Goal: Communication & Community: Answer question/provide support

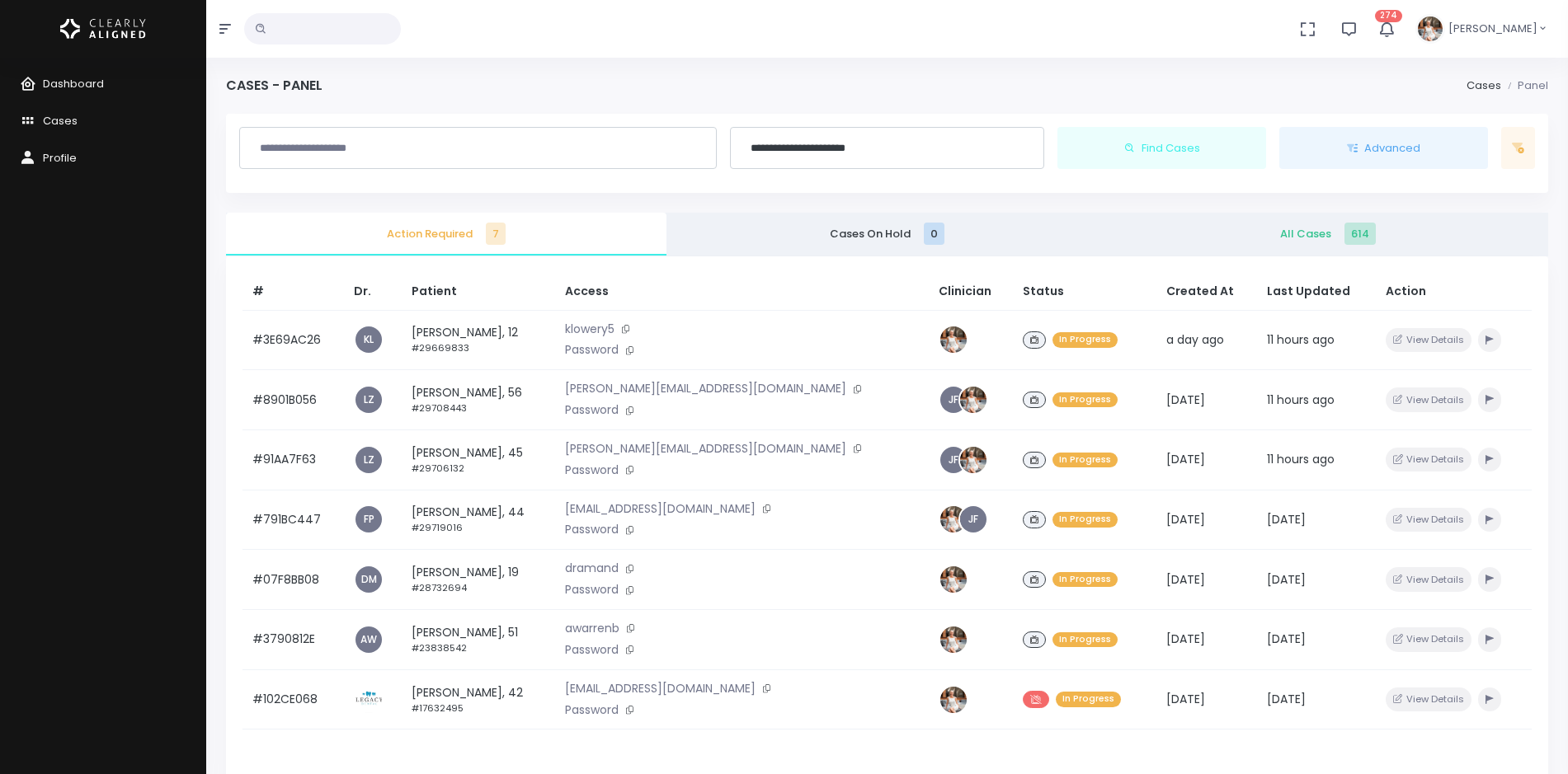
scroll to position [206, 0]
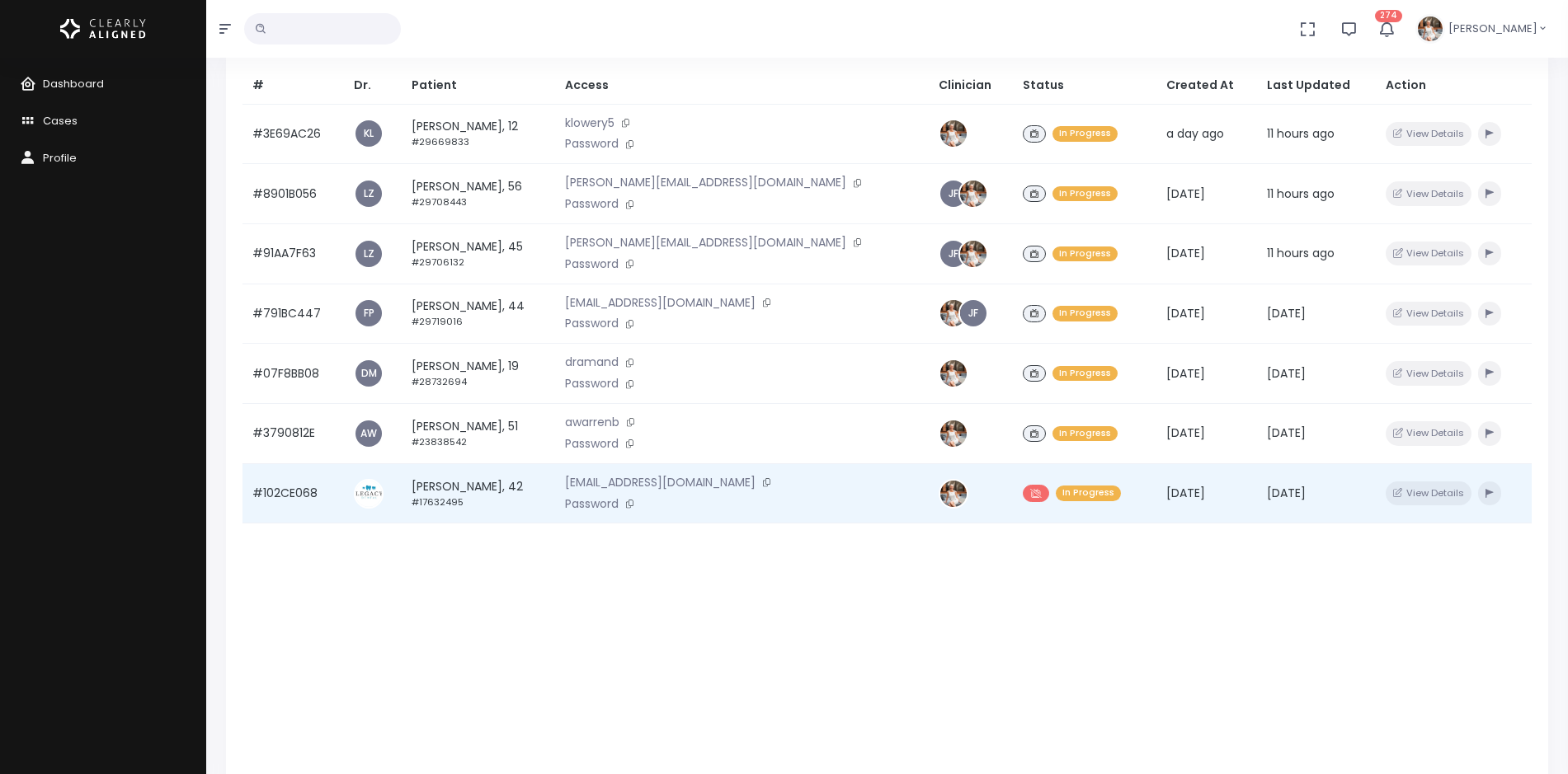
click at [307, 492] on td "#102CE068" at bounding box center [293, 493] width 101 height 60
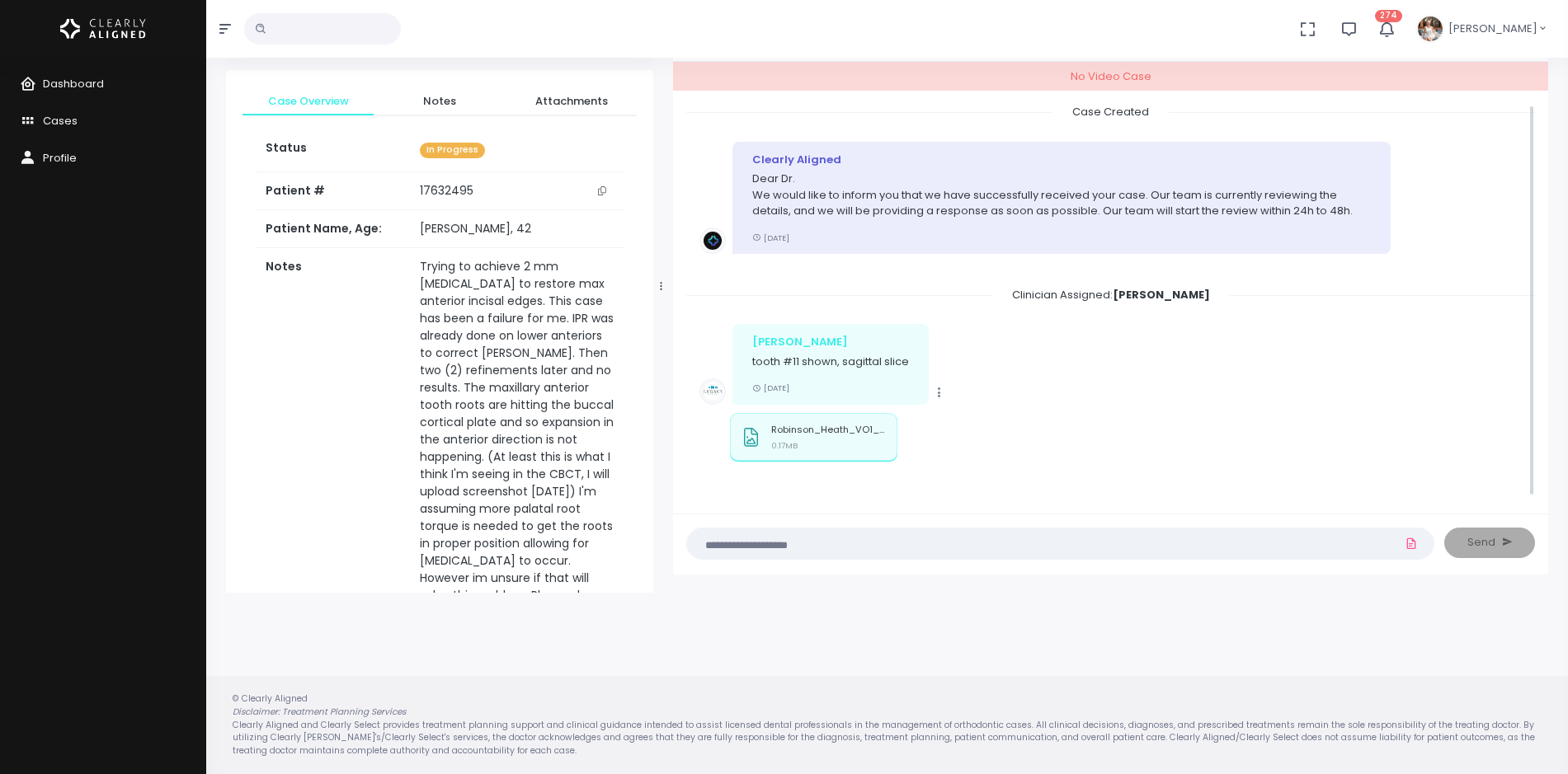
scroll to position [1, 0]
click at [868, 368] on div "[PERSON_NAME] tooth #11 shown, sagittal slice [DATE]" at bounding box center [830, 363] width 196 height 80
click at [871, 368] on div "[PERSON_NAME] tooth #11 shown, sagittal slice [DATE]" at bounding box center [830, 363] width 196 height 80
click at [787, 434] on div "Robinson_Heath_VO1_Sagittal_(from_the_right)_2025-09-18_13_15.jpg 0.17MB" at bounding box center [829, 440] width 115 height 31
click at [787, 434] on div "Robinson_Heath_VO1_Sagittal_(from_the_right)_2025-09-18_13_15.jpg 0.17MB" at bounding box center [829, 440] width 115 height 31
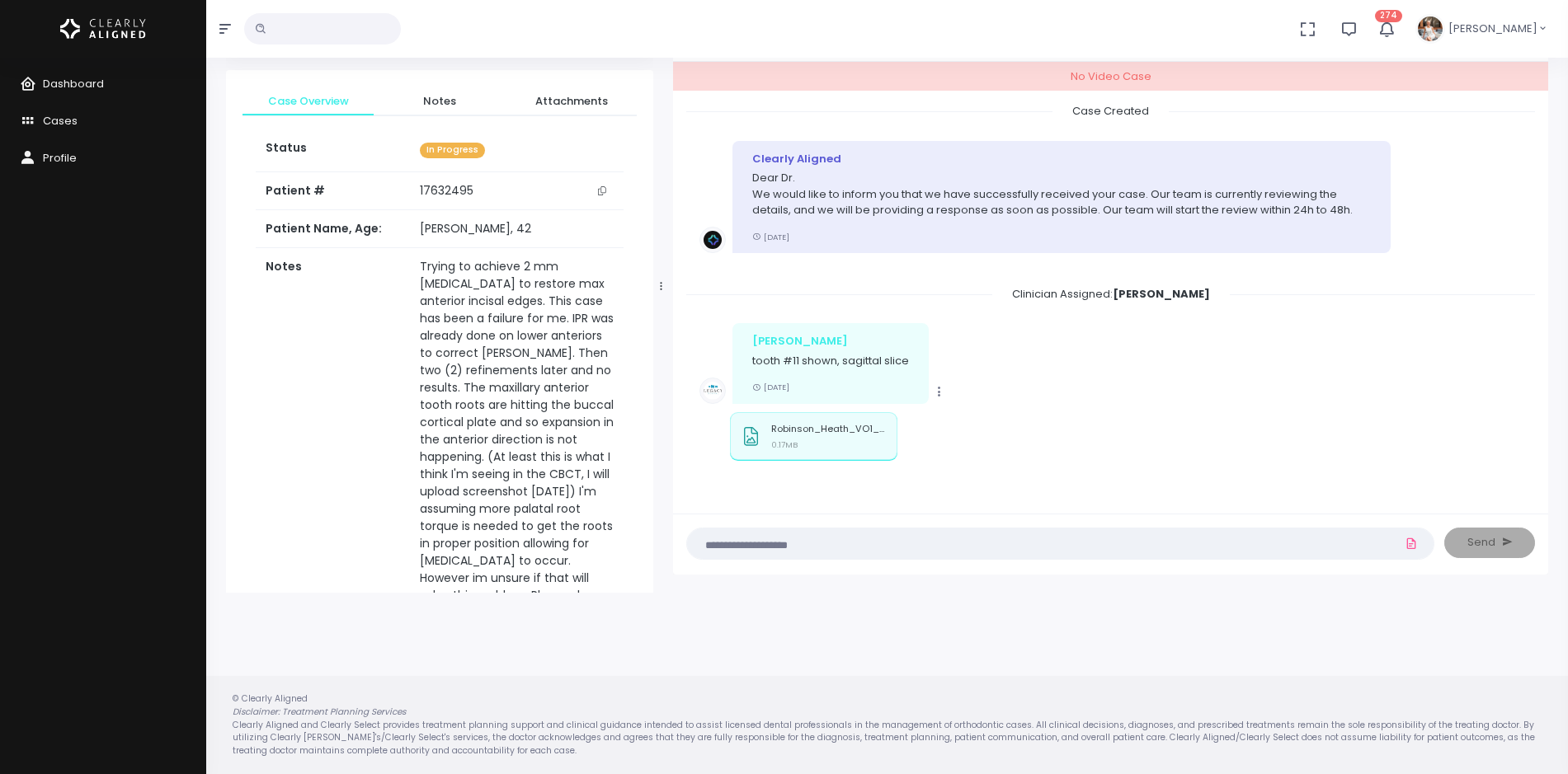
click at [802, 543] on textarea at bounding box center [1028, 543] width 663 height 18
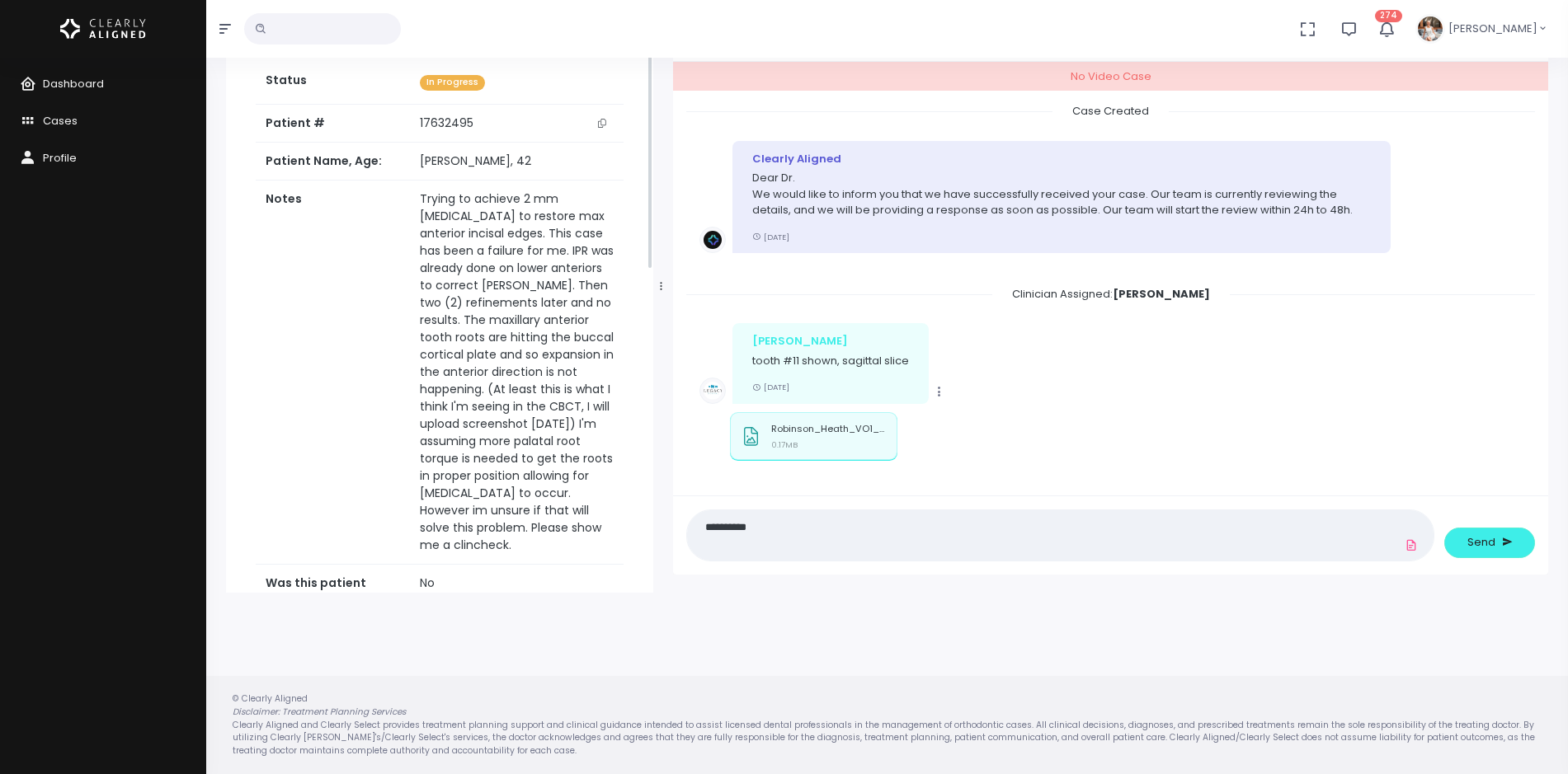
scroll to position [103, 0]
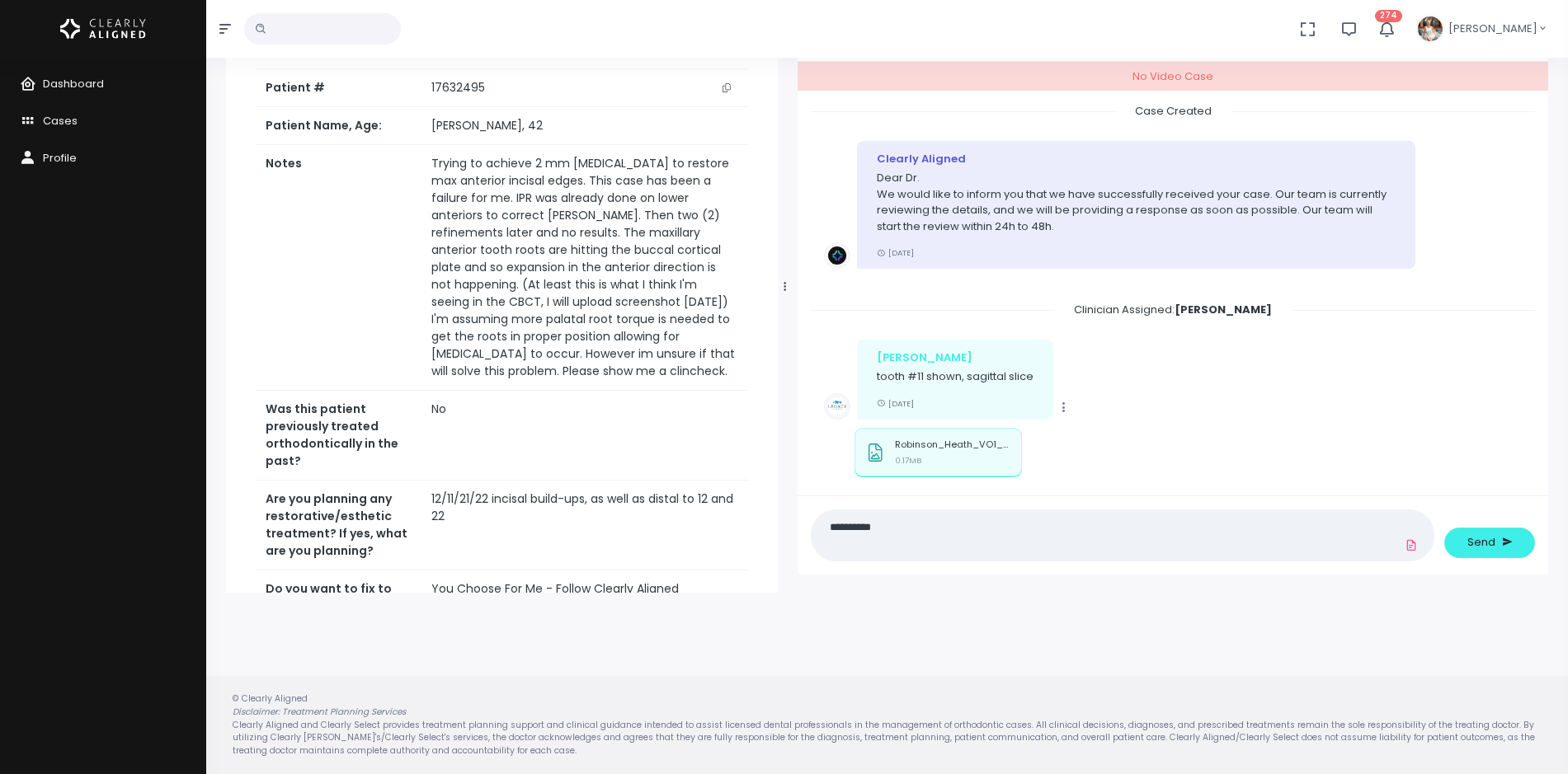
drag, startPoint x: 660, startPoint y: 284, endPoint x: 786, endPoint y: 284, distance: 126.0
click at [786, 284] on icon at bounding box center [785, 286] width 3 height 10
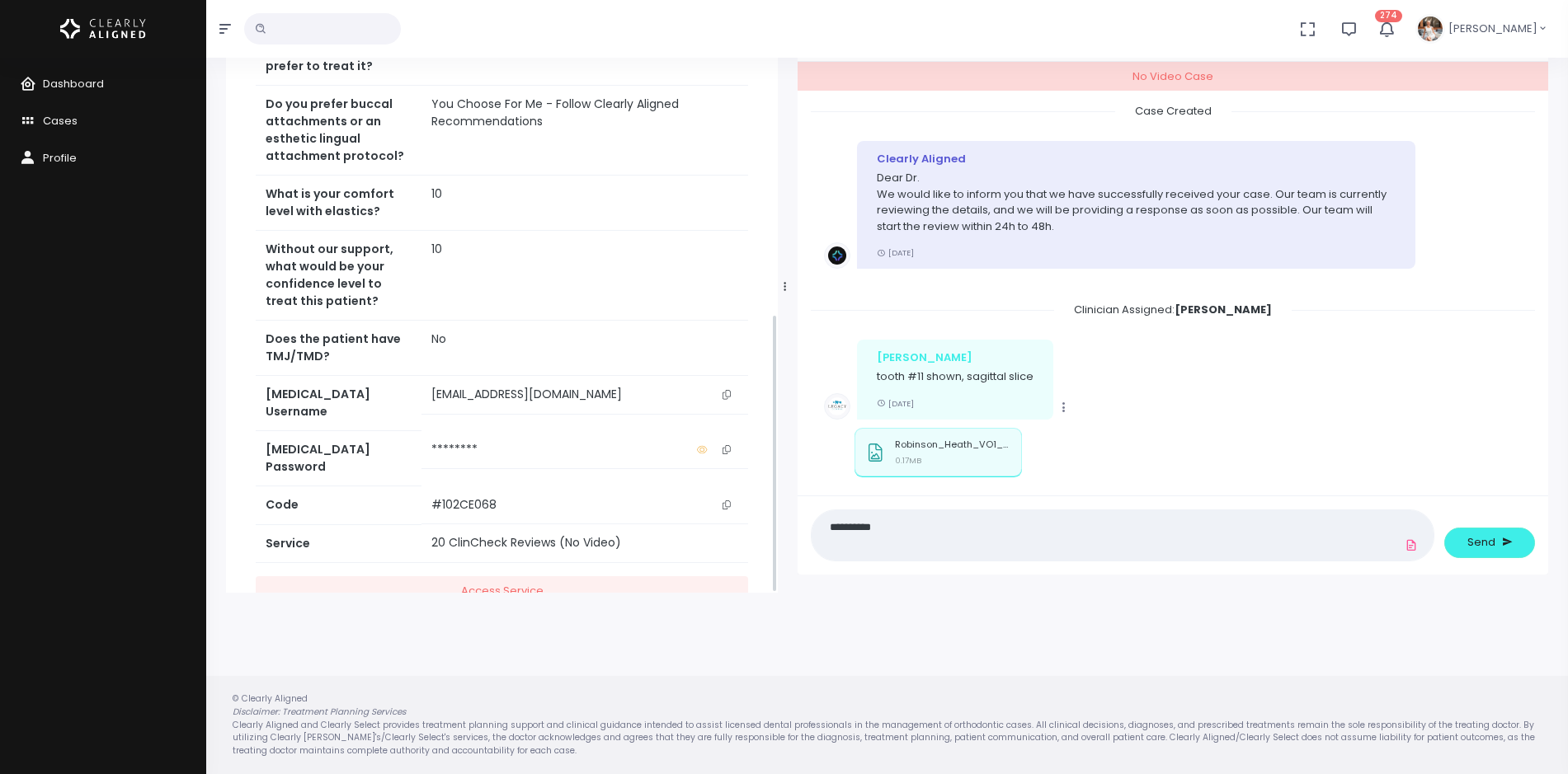
scroll to position [728, 0]
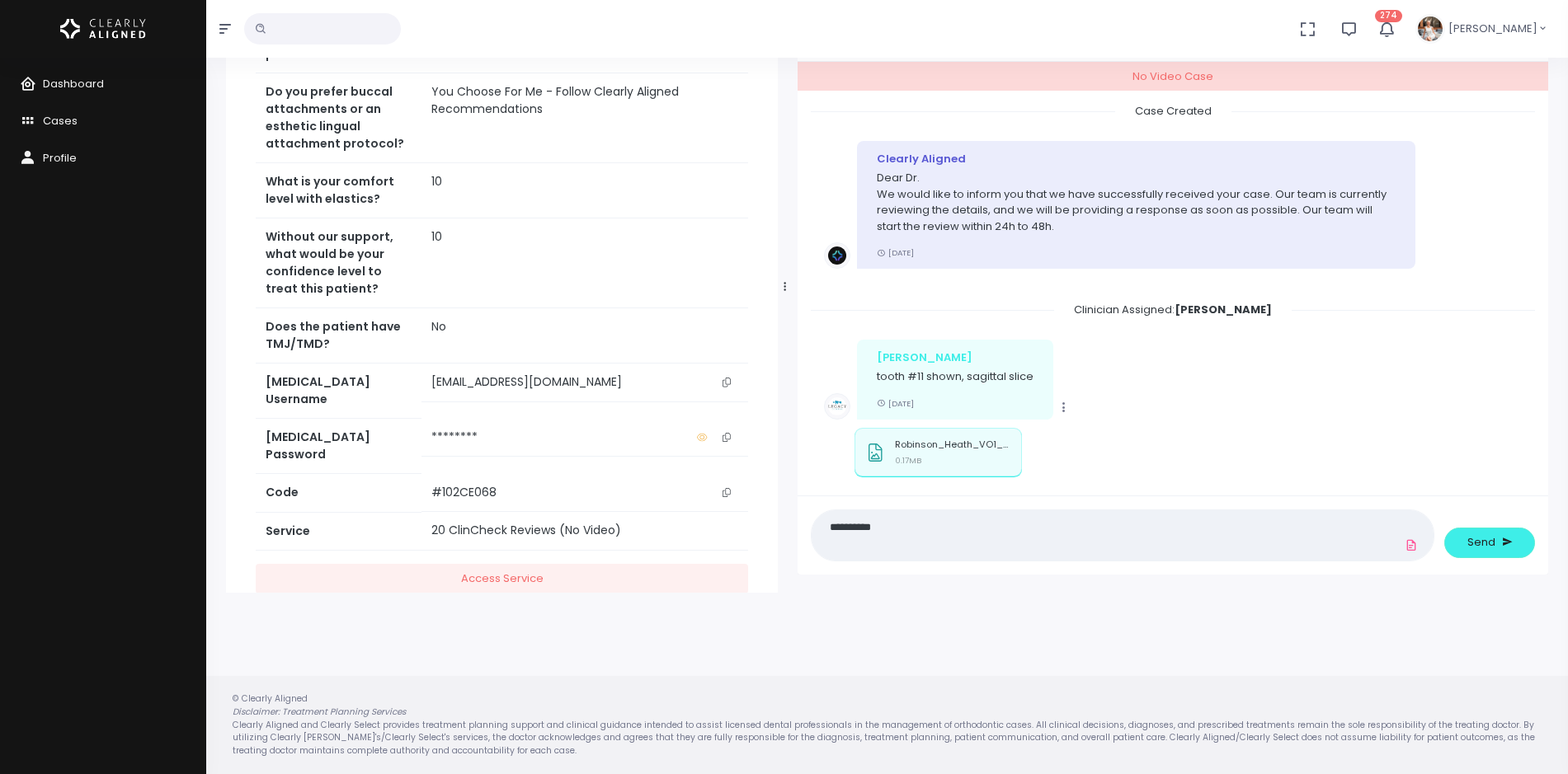
click at [727, 378] on icon "scrollable content" at bounding box center [726, 382] width 8 height 9
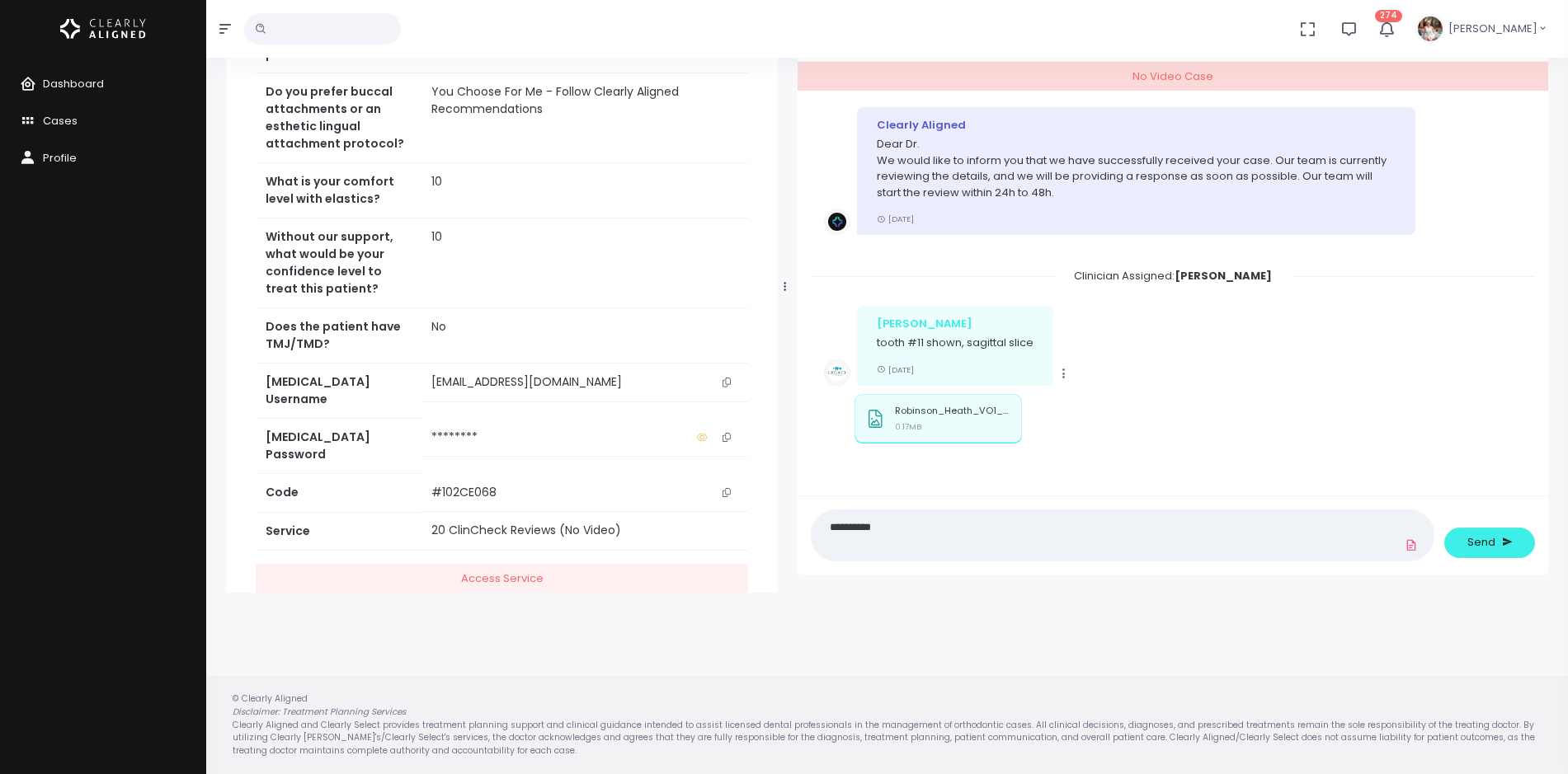
click at [918, 539] on textarea "*********" at bounding box center [1090, 535] width 538 height 38
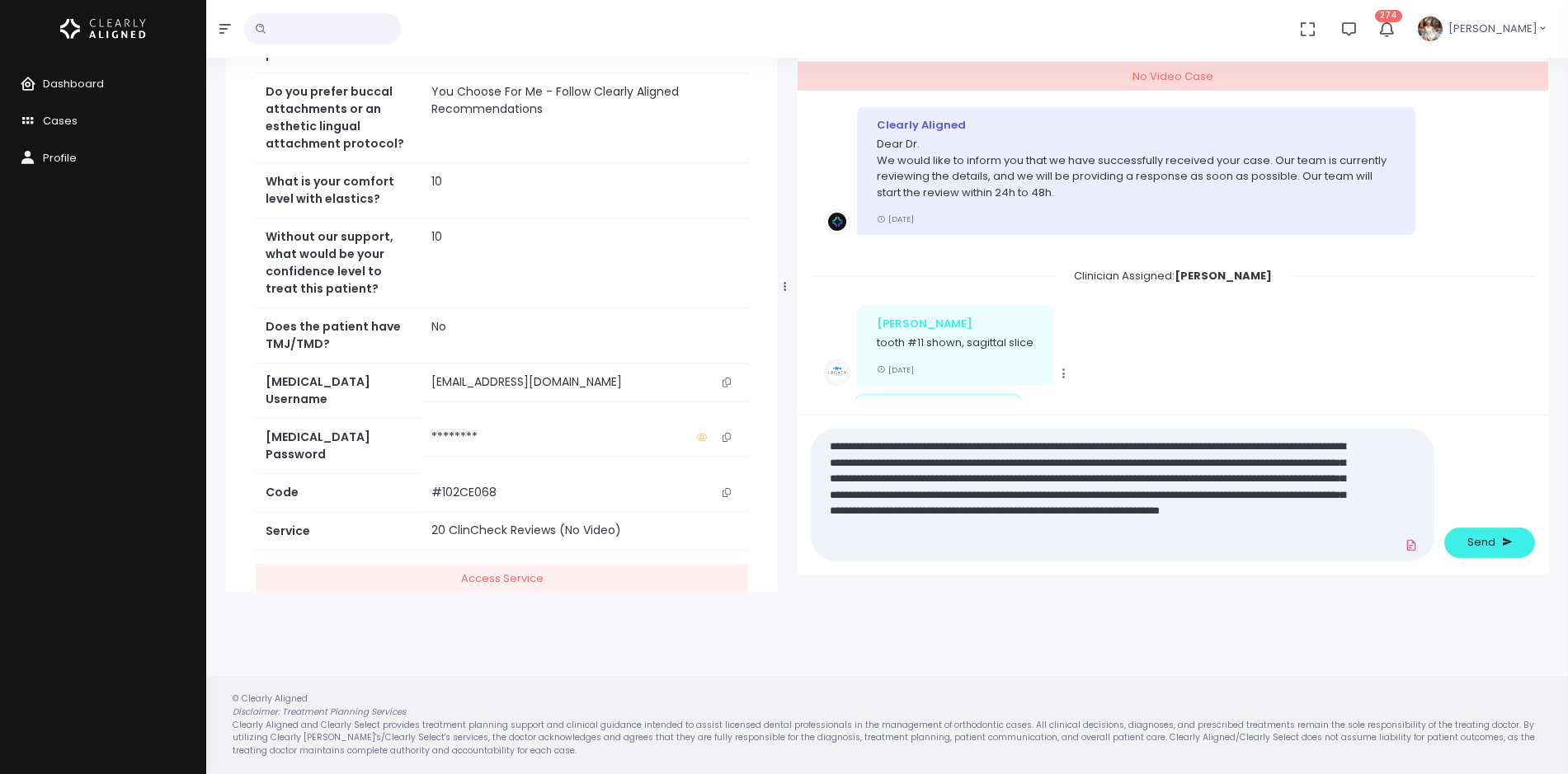
scroll to position [0, 0]
type textarea "**********"
click at [1482, 536] on span "Send" at bounding box center [1482, 542] width 28 height 17
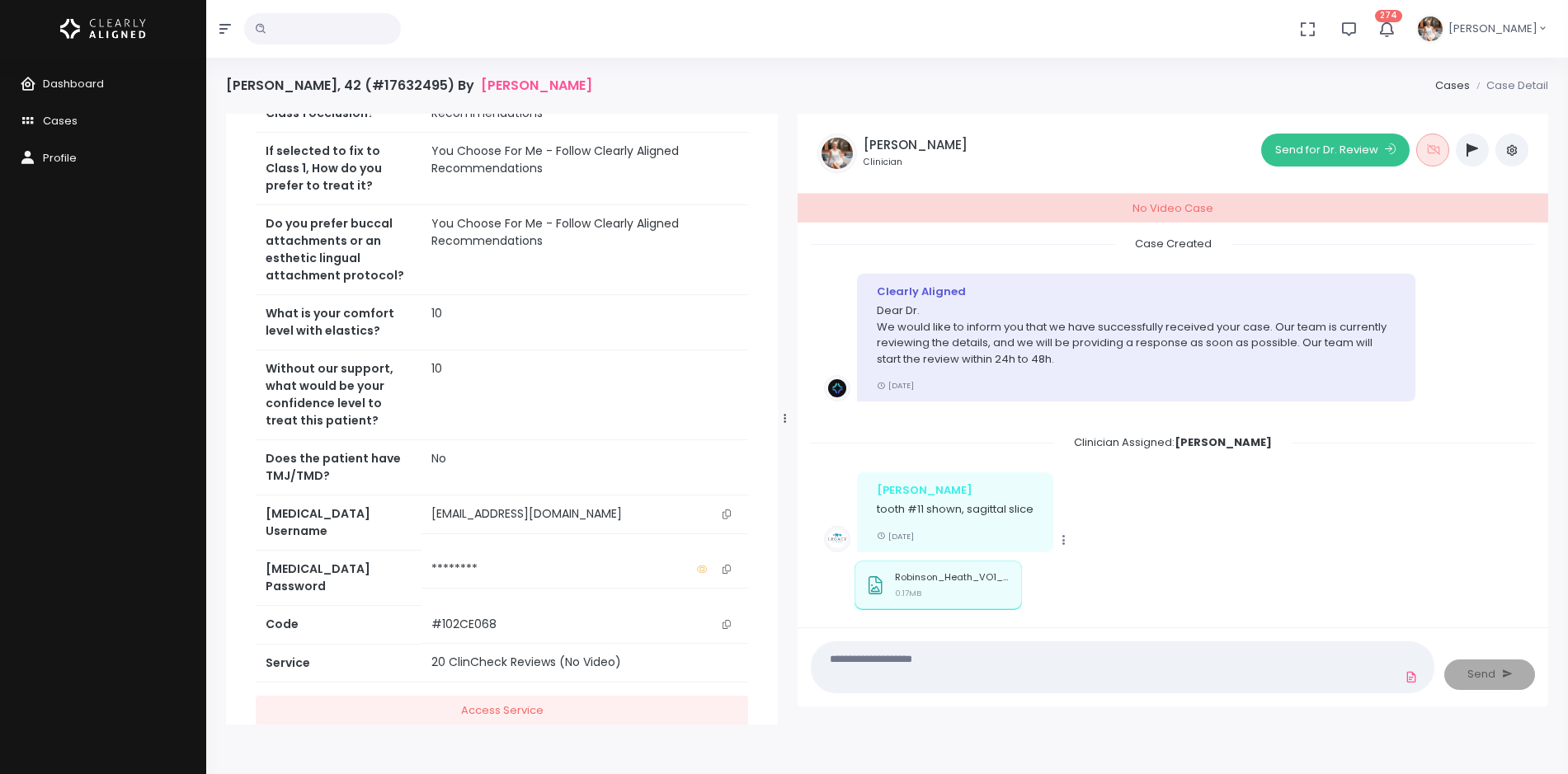
click at [1358, 144] on button "Send for Dr. Review" at bounding box center [1336, 150] width 148 height 33
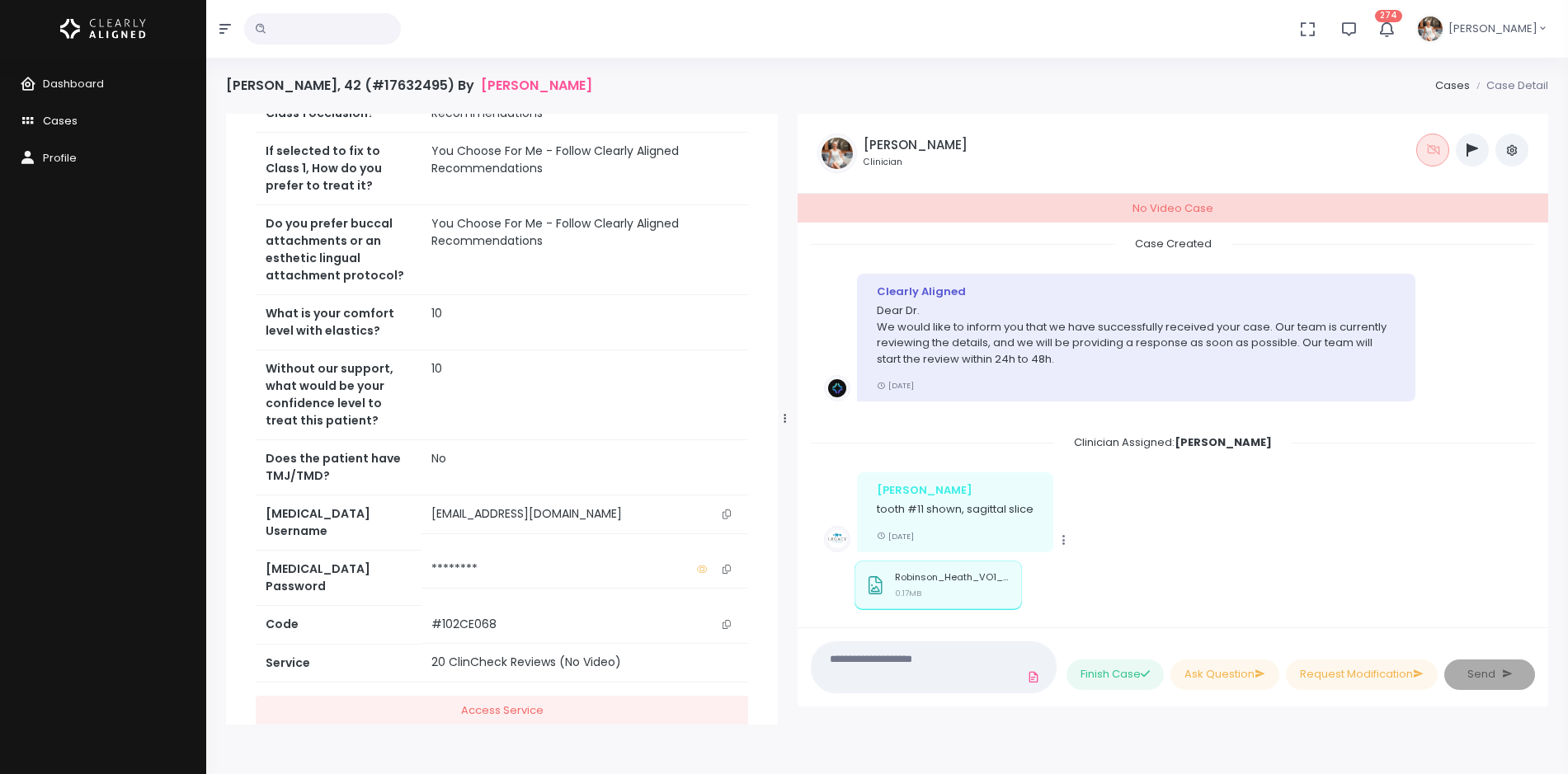
click at [63, 113] on span "Cases" at bounding box center [60, 120] width 35 height 16
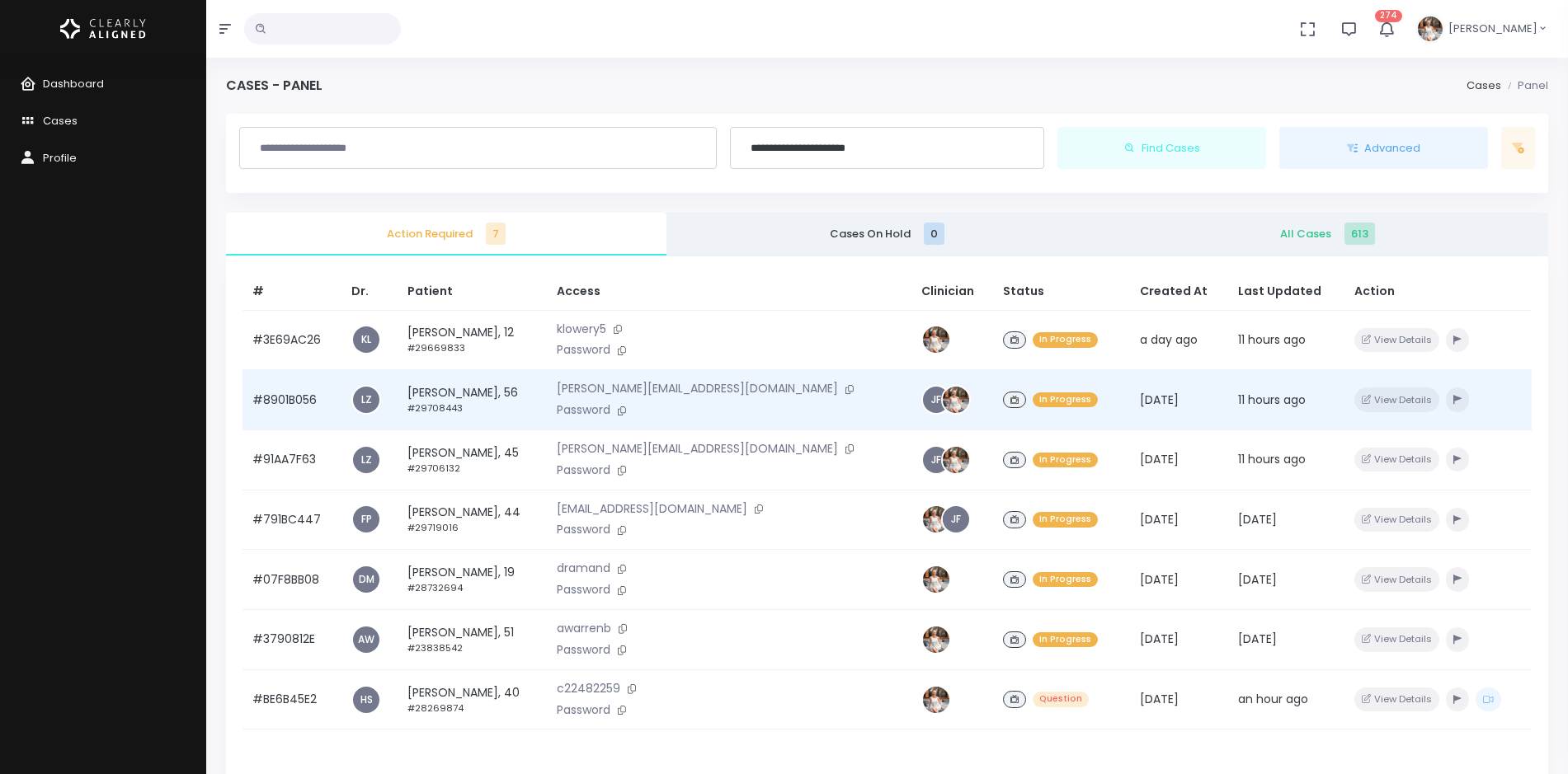
scroll to position [206, 0]
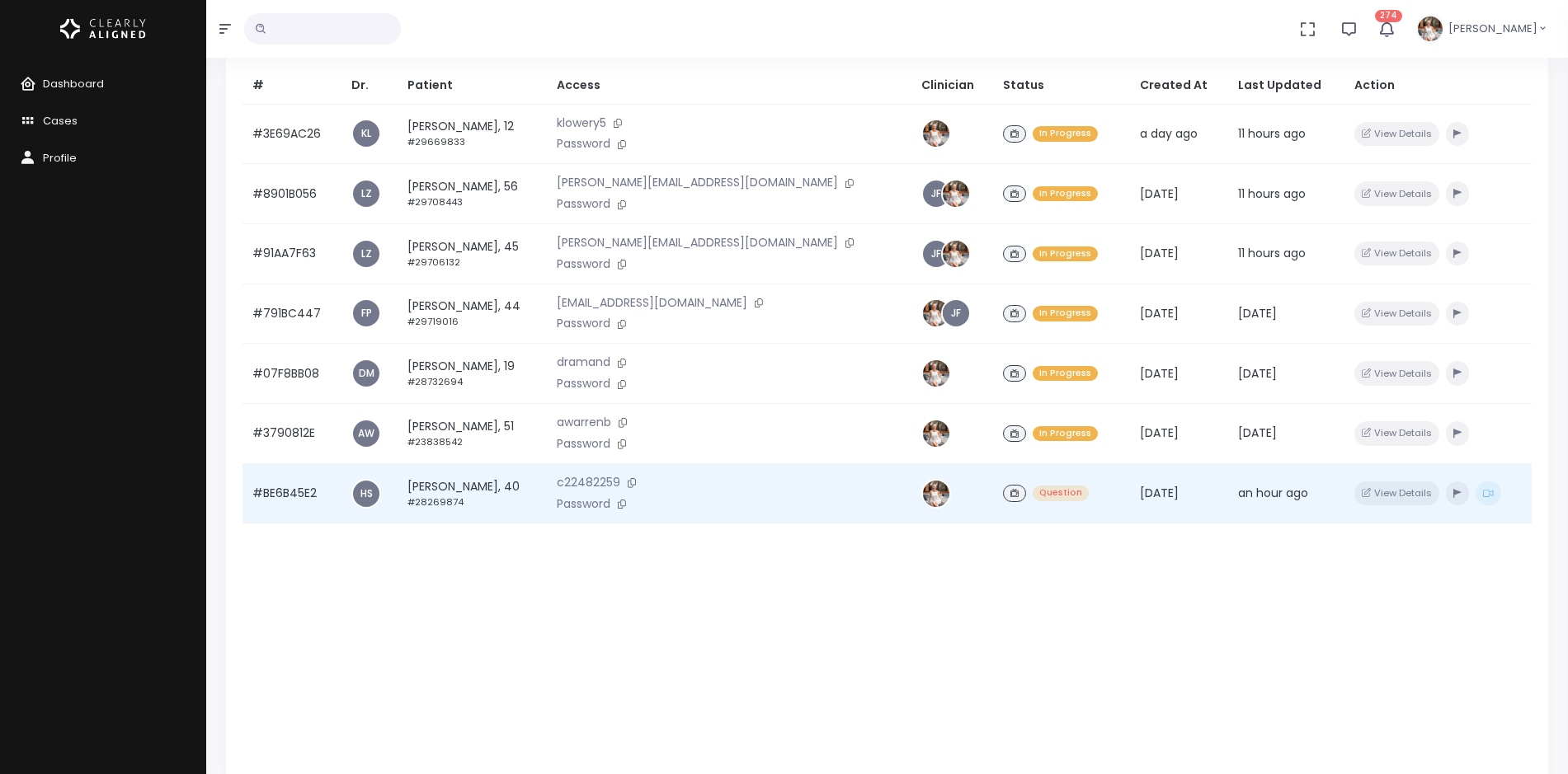
click at [282, 496] on td "#BE6B45E2" at bounding box center [292, 493] width 99 height 60
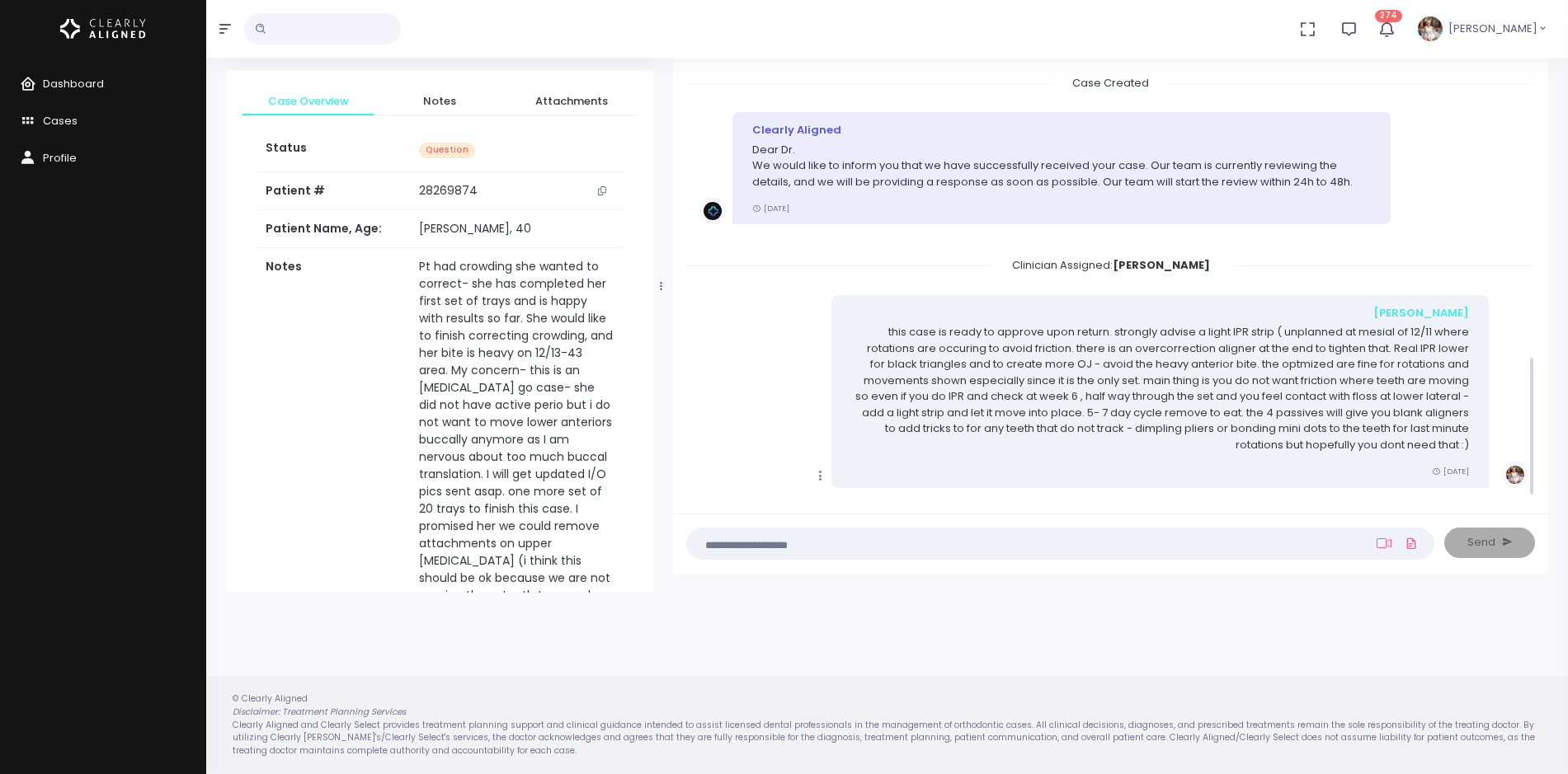
scroll to position [843, 0]
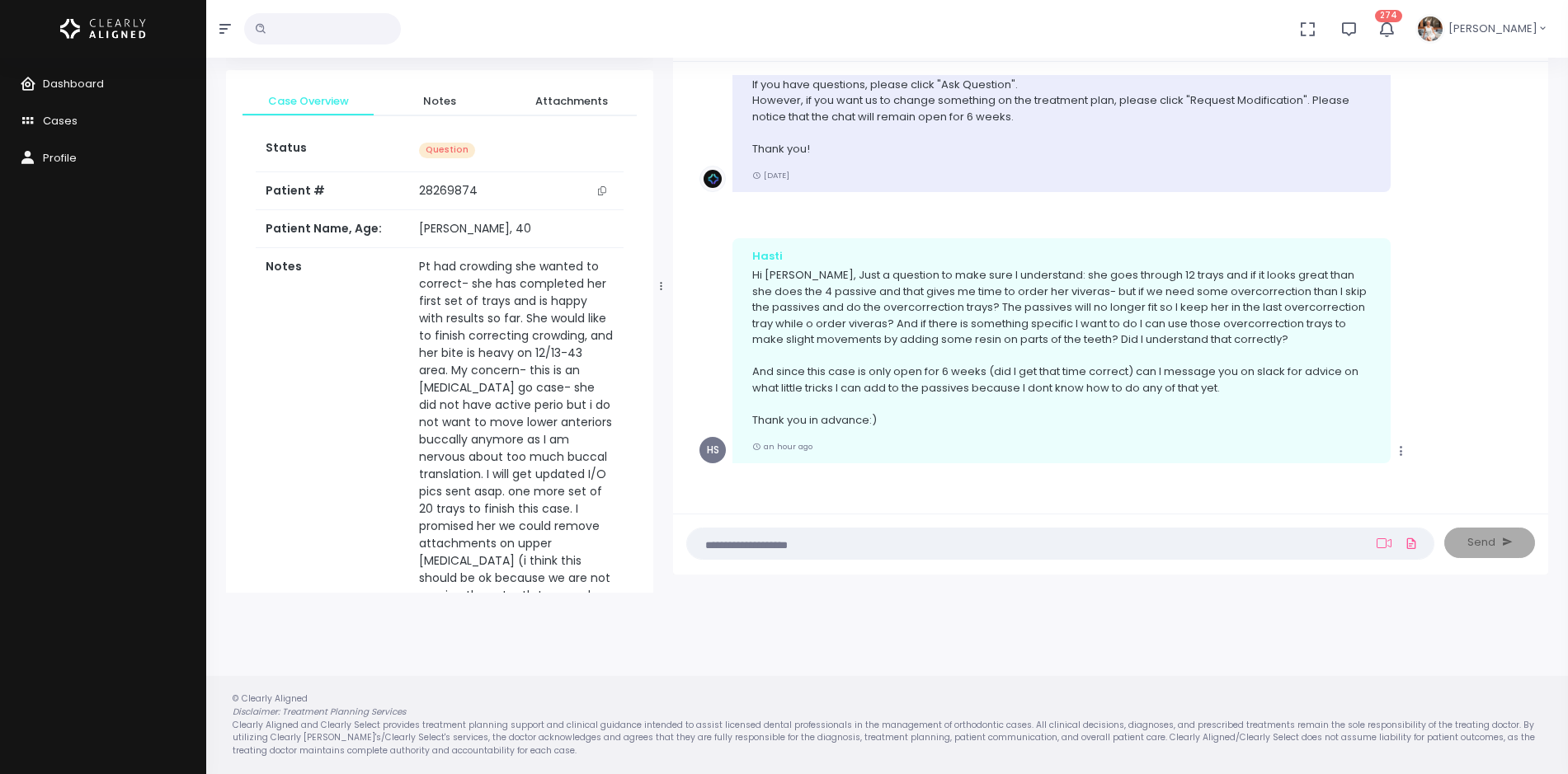
click at [727, 538] on textarea at bounding box center [1028, 543] width 663 height 18
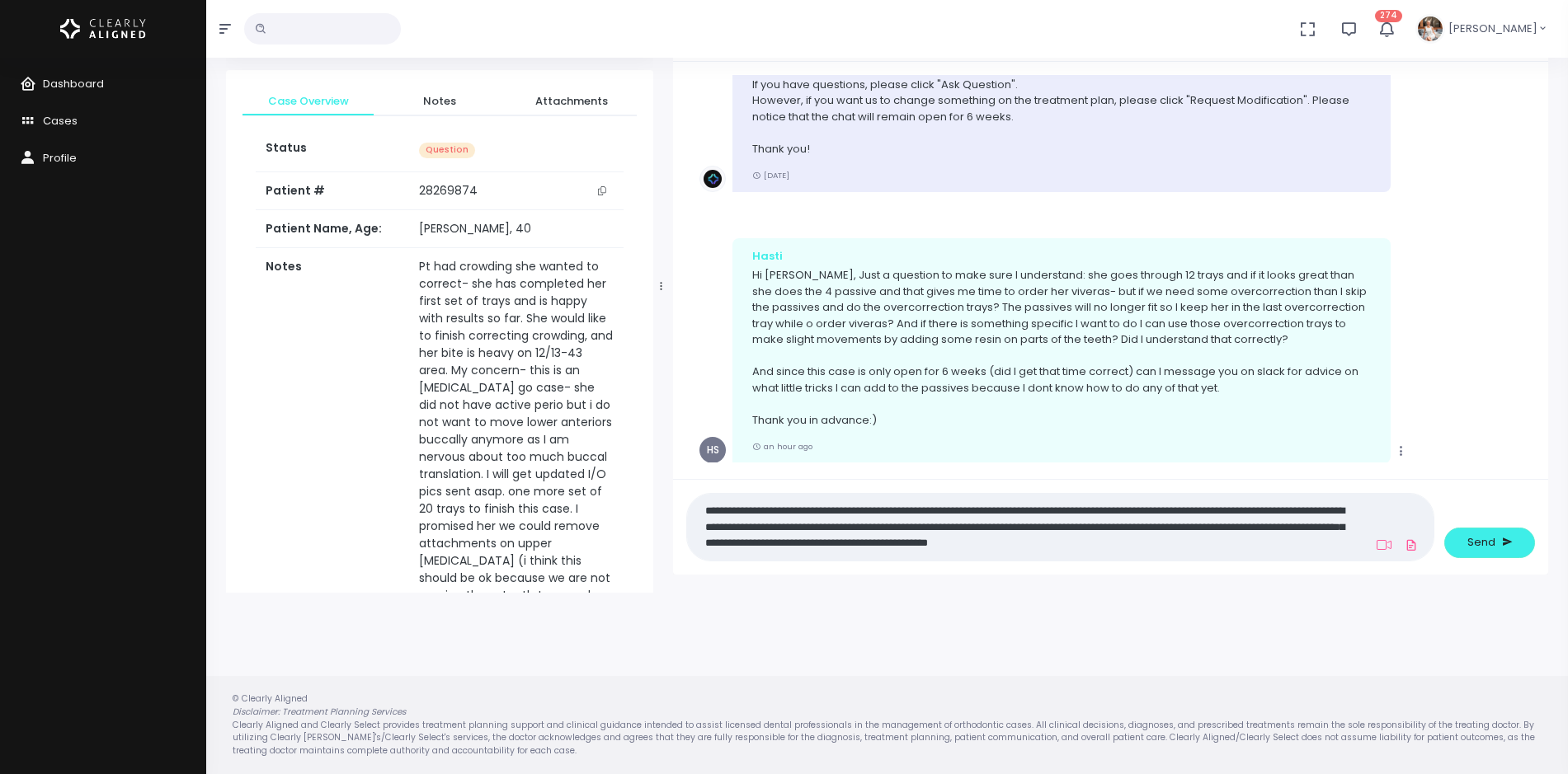
scroll to position [0, 0]
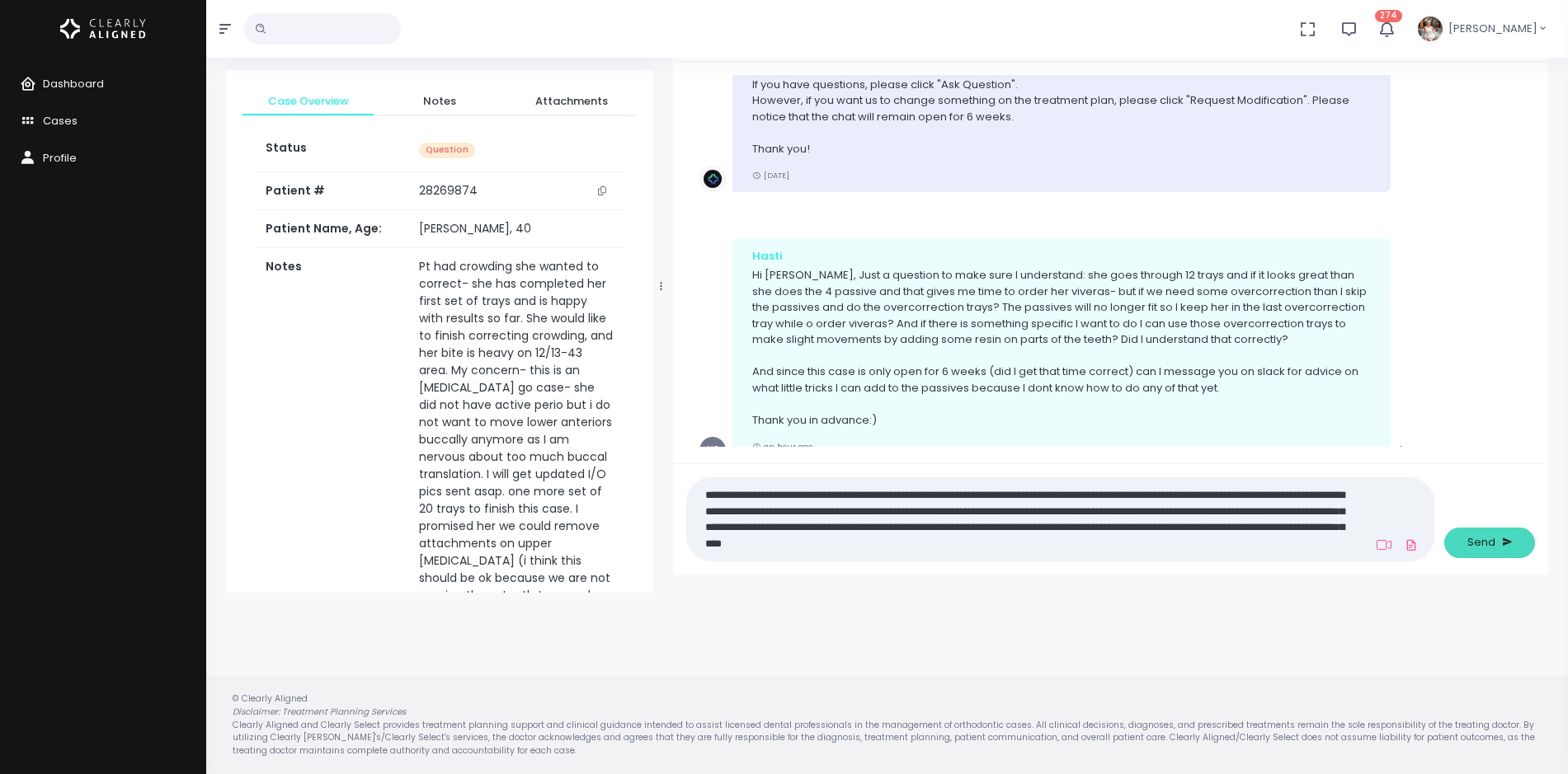
type textarea "**********"
click at [1468, 548] on span "Send" at bounding box center [1482, 542] width 28 height 17
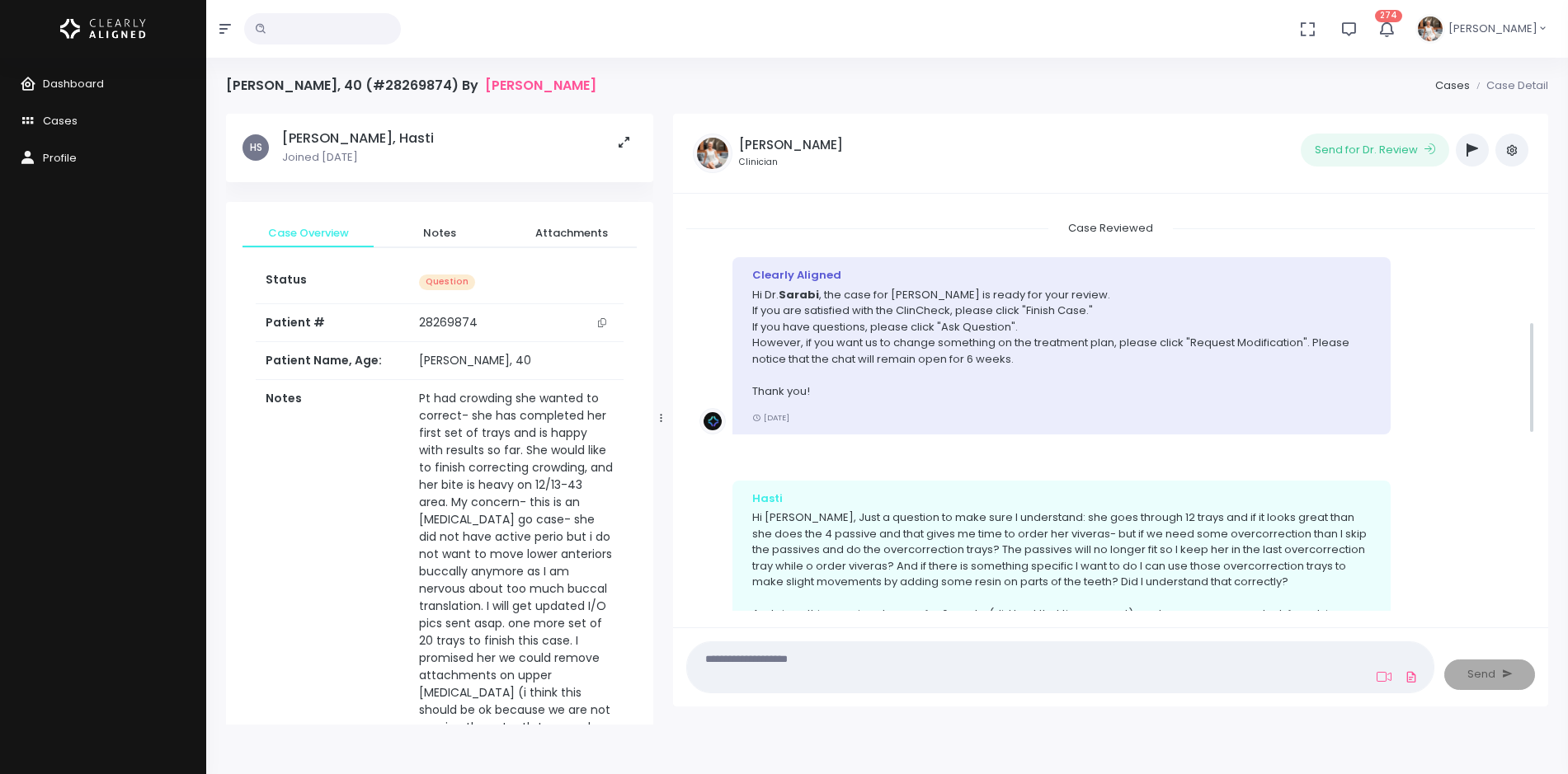
scroll to position [330, 0]
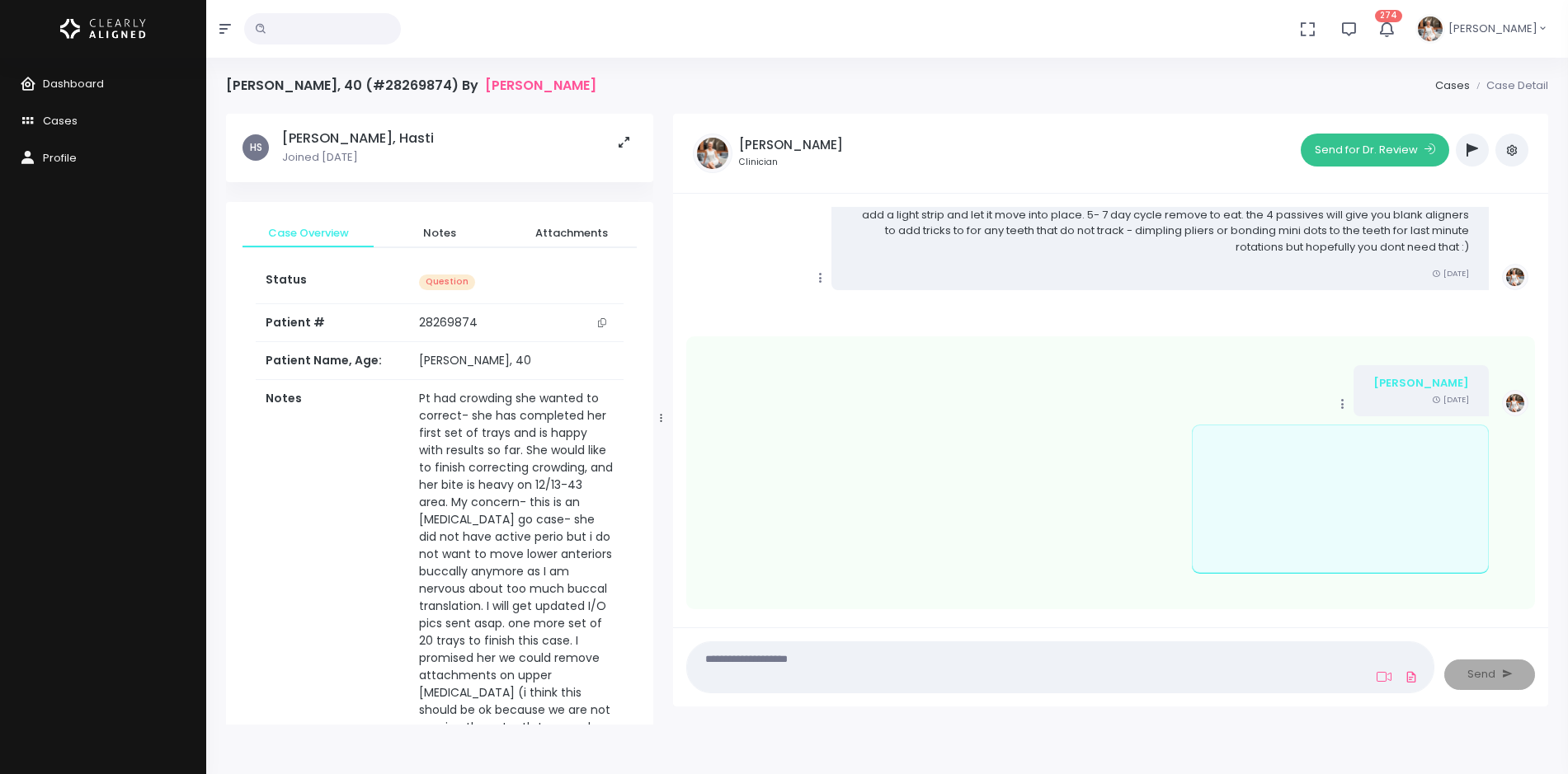
click at [1381, 149] on button "Send for Dr. Review" at bounding box center [1375, 150] width 148 height 33
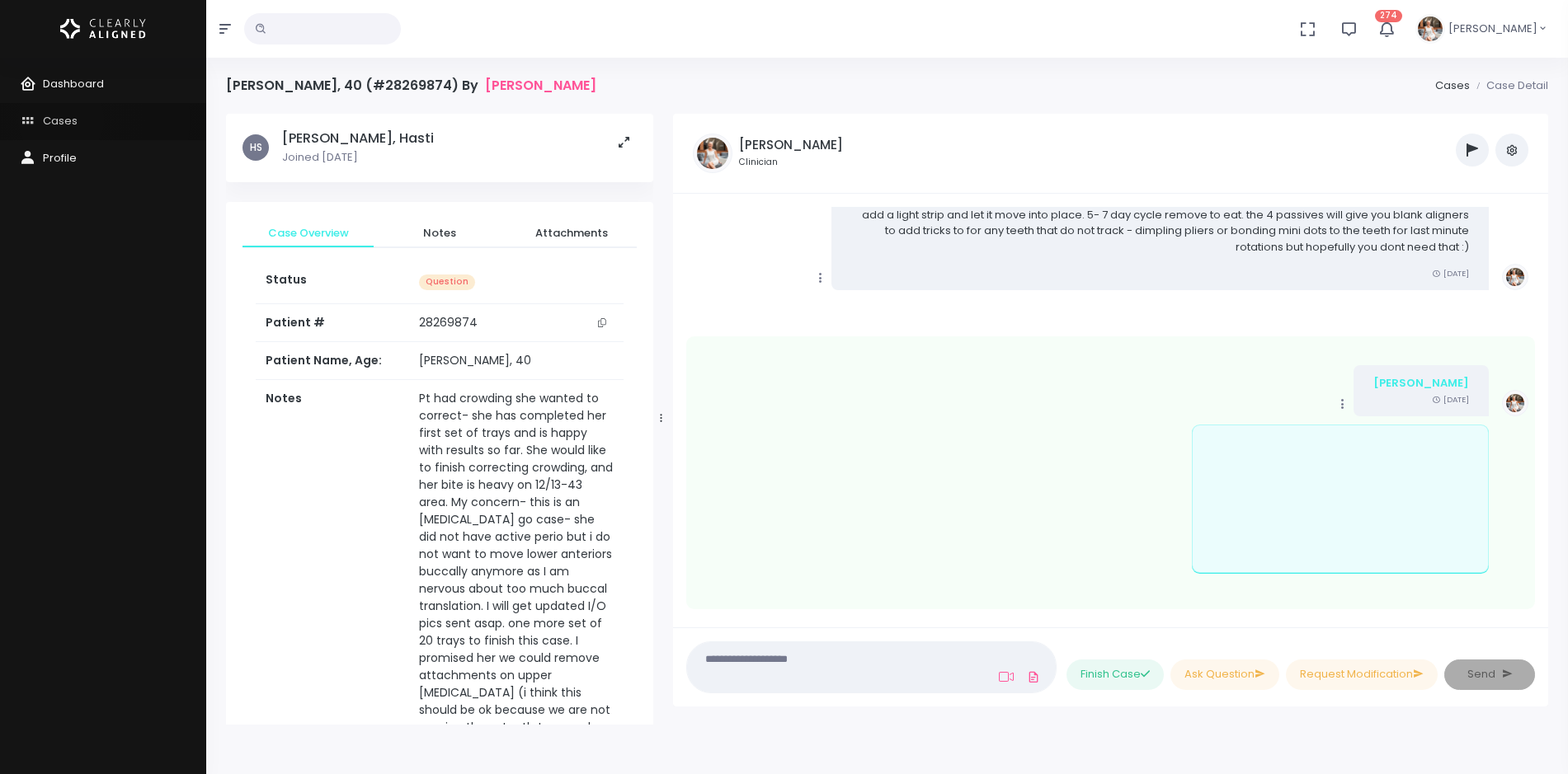
click at [61, 120] on span "Cases" at bounding box center [60, 120] width 35 height 16
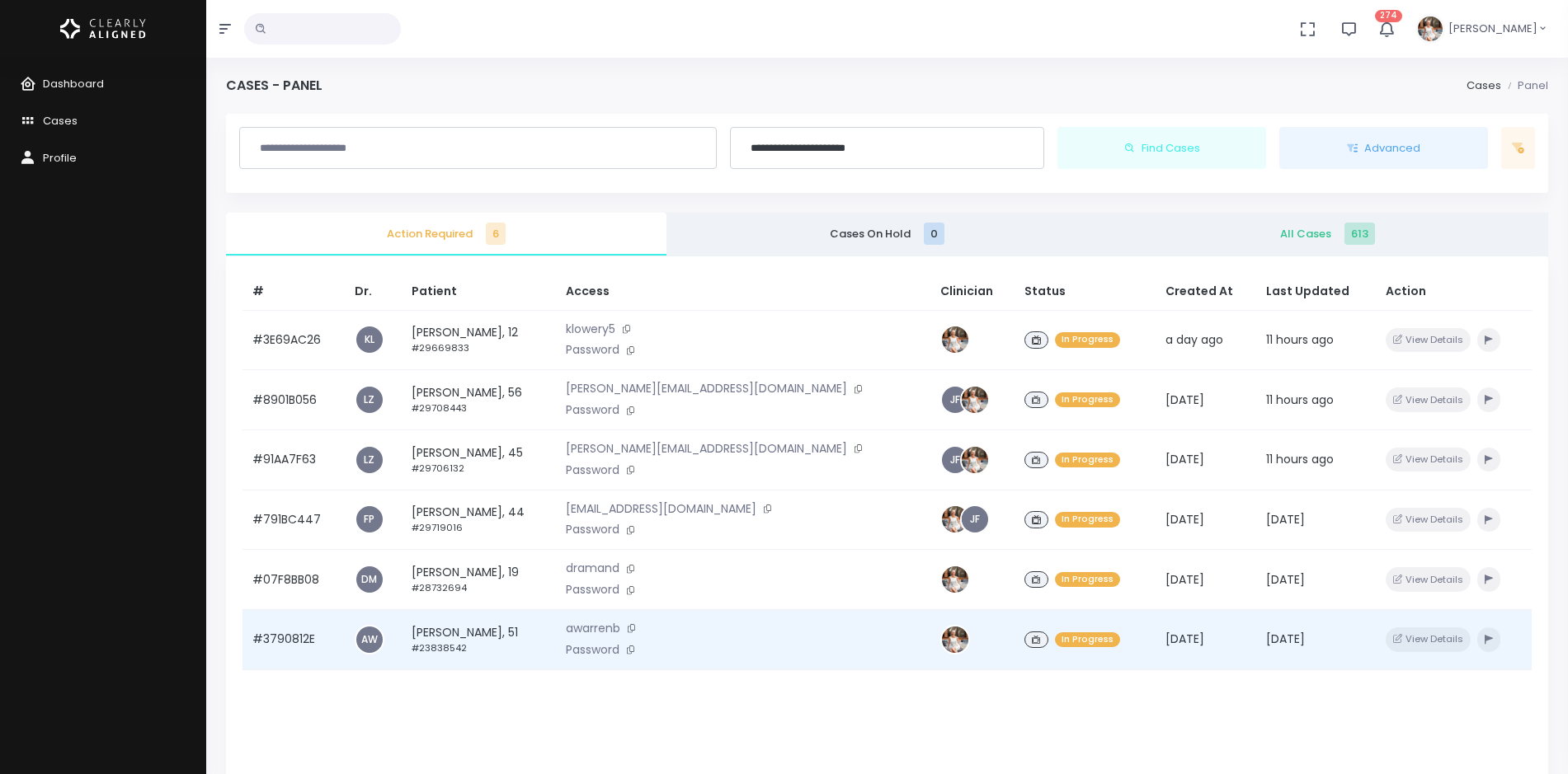
click at [284, 637] on td "#3790812E" at bounding box center [293, 640] width 102 height 60
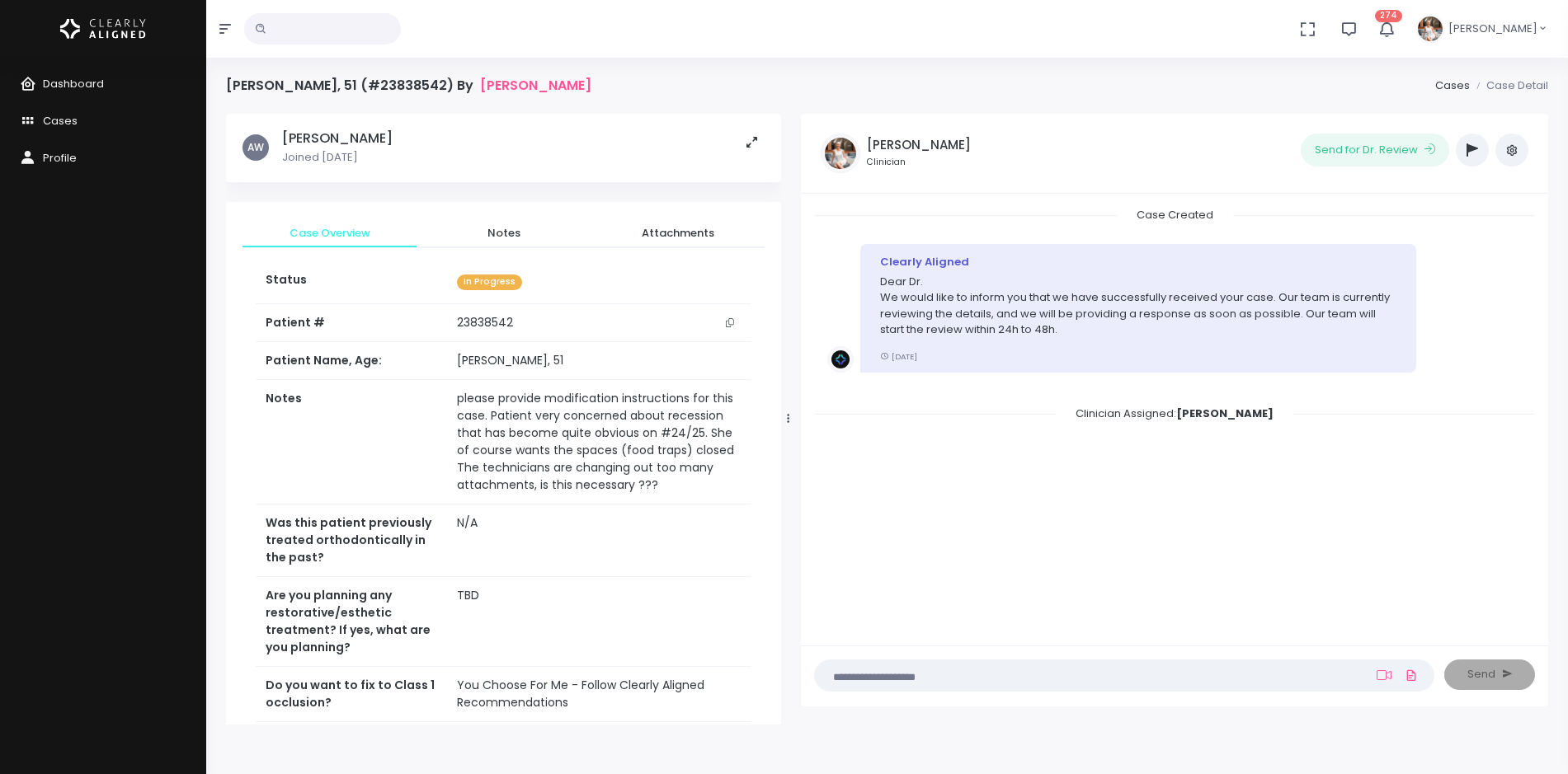
drag, startPoint x: 662, startPoint y: 414, endPoint x: 789, endPoint y: 415, distance: 127.0
click at [789, 415] on icon at bounding box center [787, 418] width 3 height 10
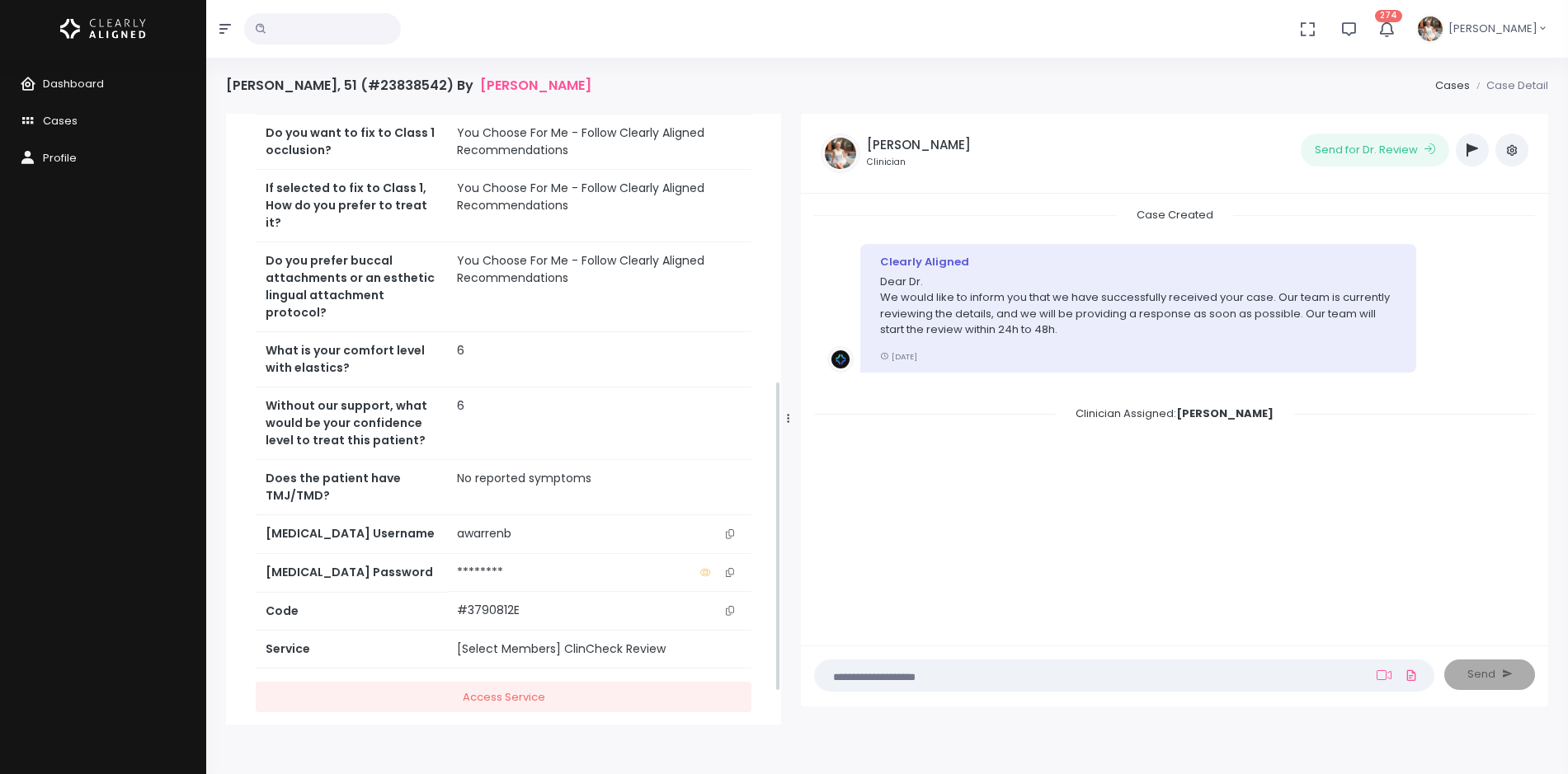
scroll to position [590, 0]
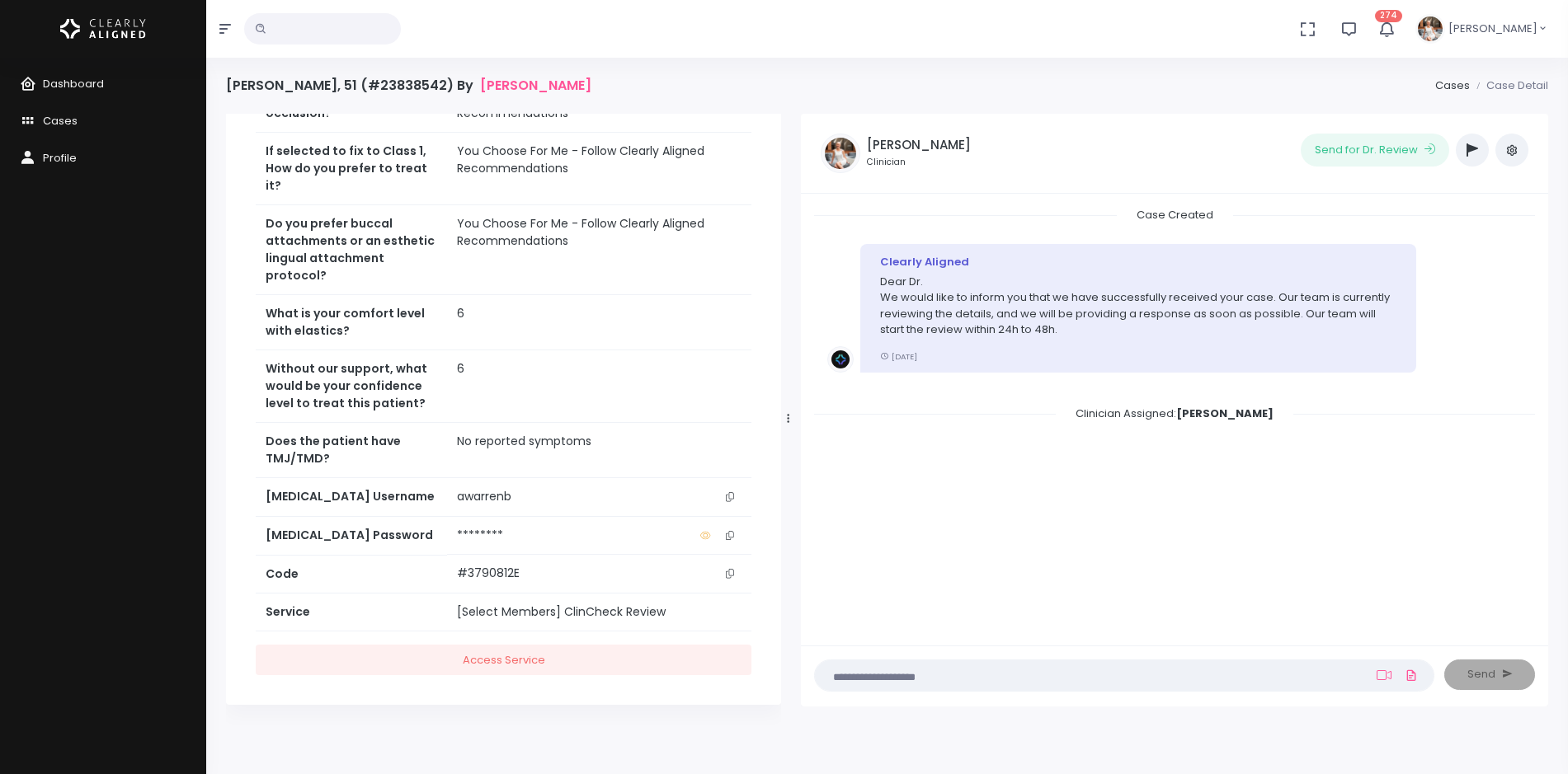
click at [730, 492] on icon "scrollable content" at bounding box center [730, 497] width 8 height 9
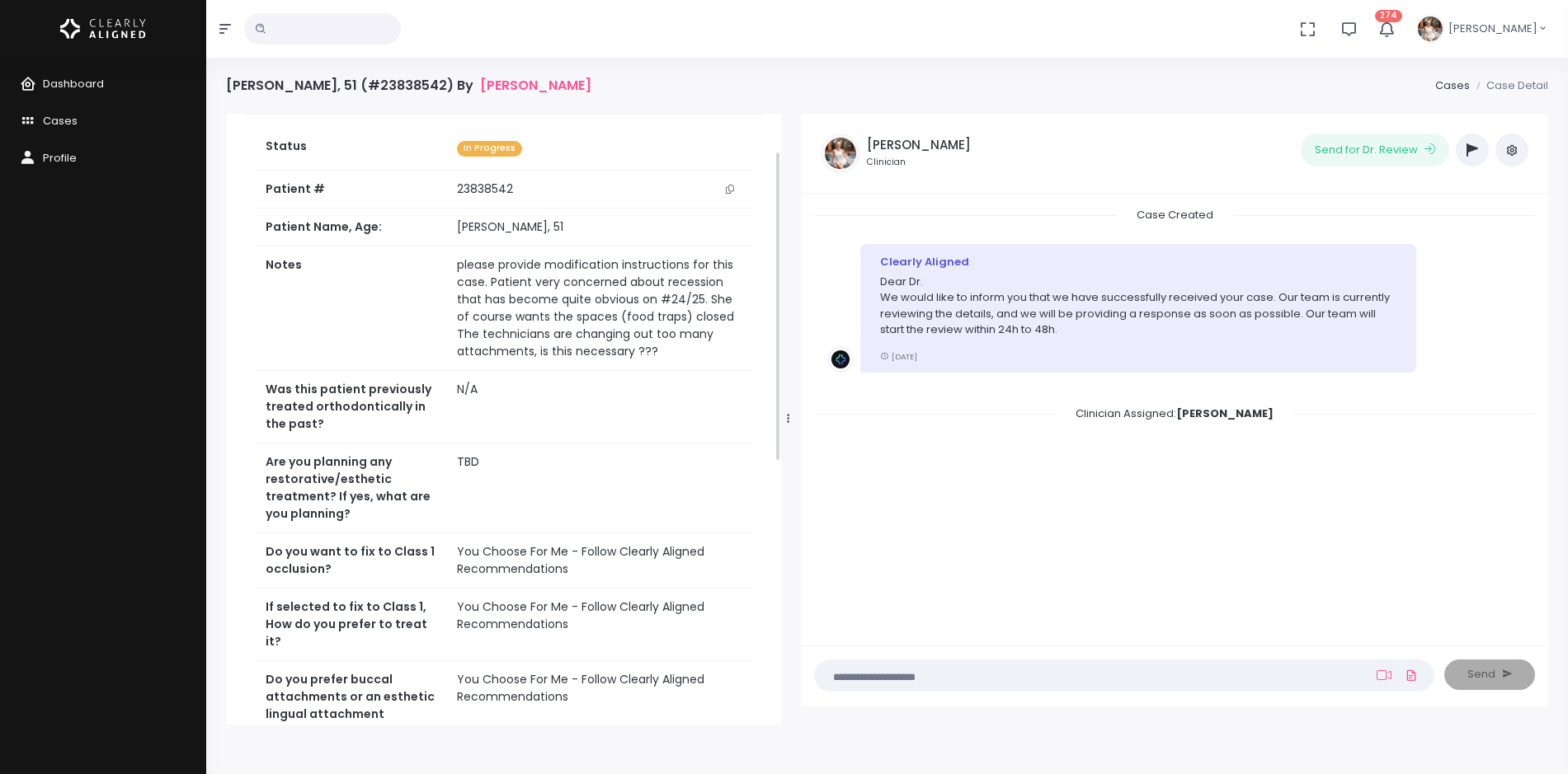
scroll to position [74, 0]
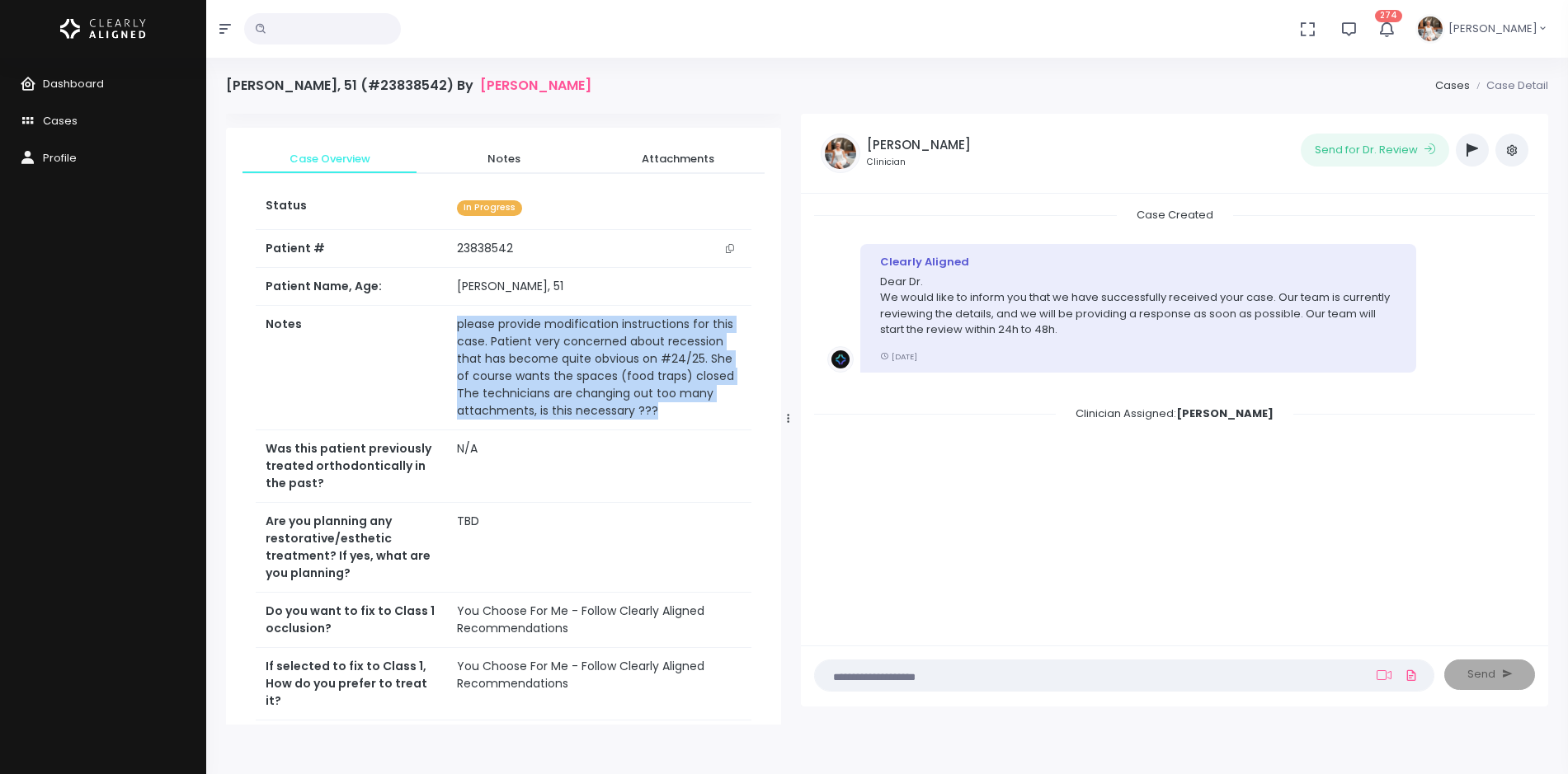
drag, startPoint x: 653, startPoint y: 417, endPoint x: 439, endPoint y: 336, distance: 228.8
click at [439, 336] on tr "Notes please provide modification instructions for this case. Patient very conc…" at bounding box center [504, 368] width 496 height 125
copy tr "please provide modification instructions for this case. Patient very concerned …"
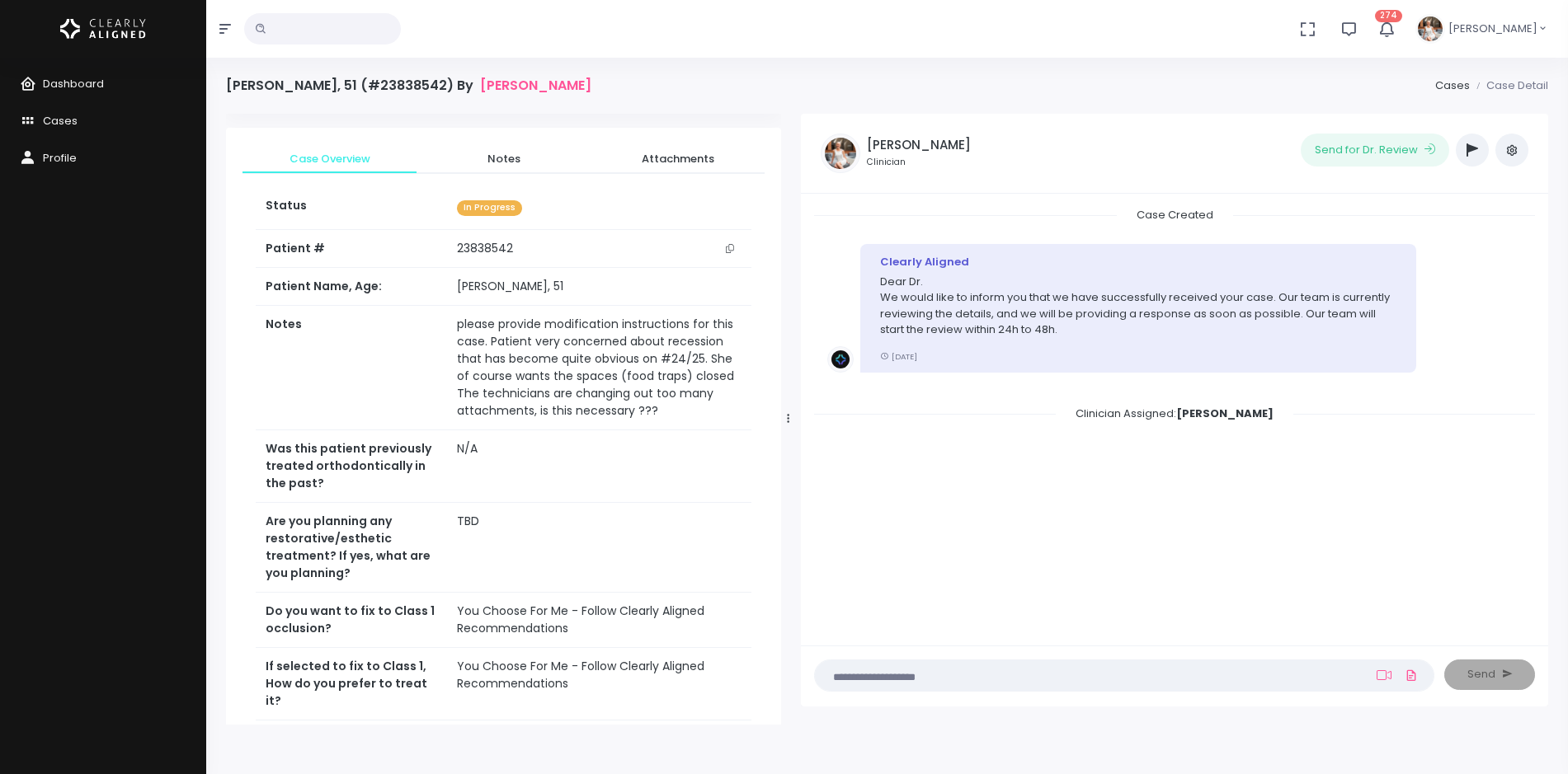
click at [1283, 681] on textarea at bounding box center [1092, 675] width 534 height 18
click at [1375, 677] on link at bounding box center [1384, 675] width 22 height 13
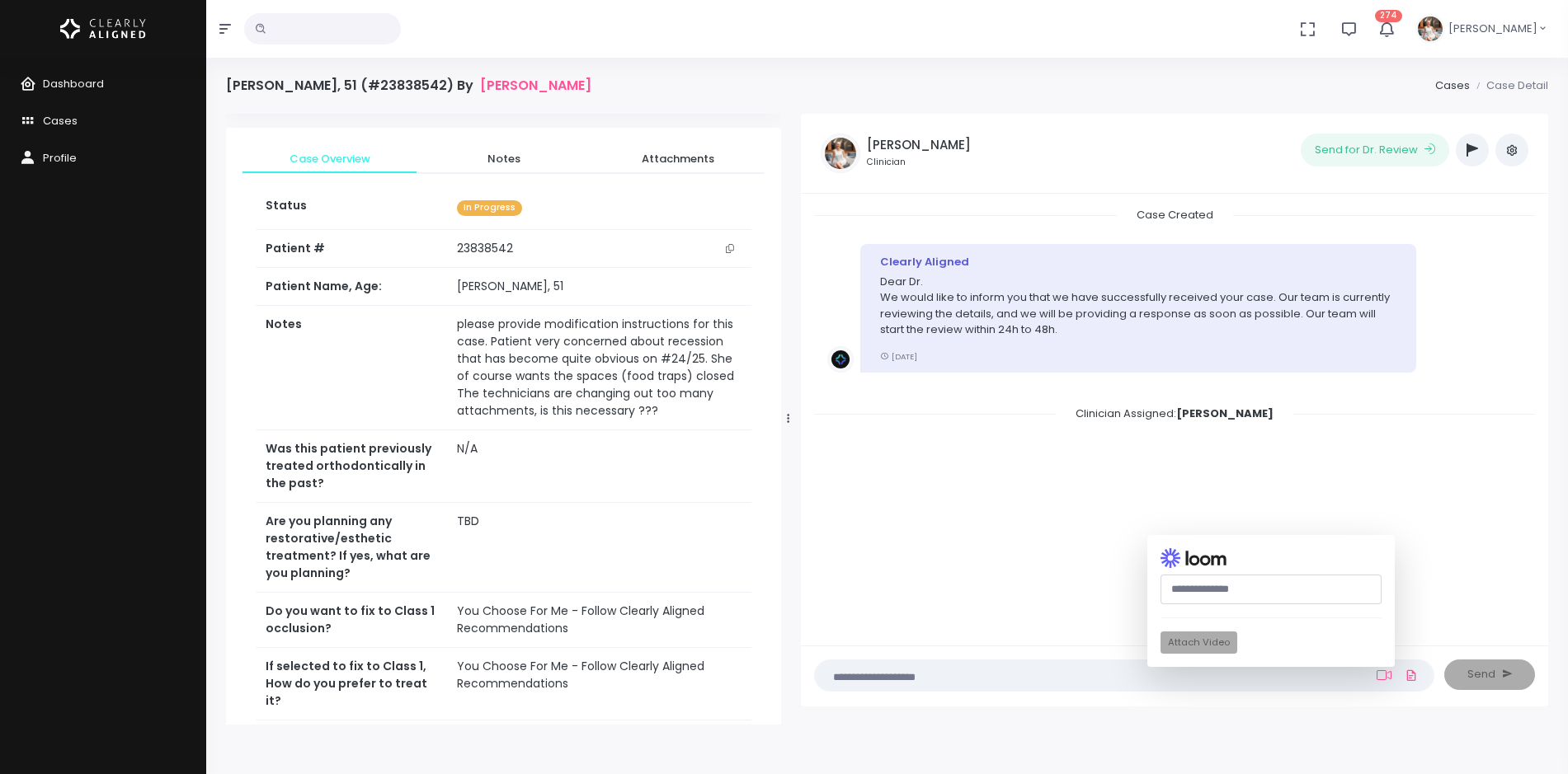
click at [1269, 591] on input "text" at bounding box center [1270, 590] width 221 height 31
paste input "**********"
type input "**********"
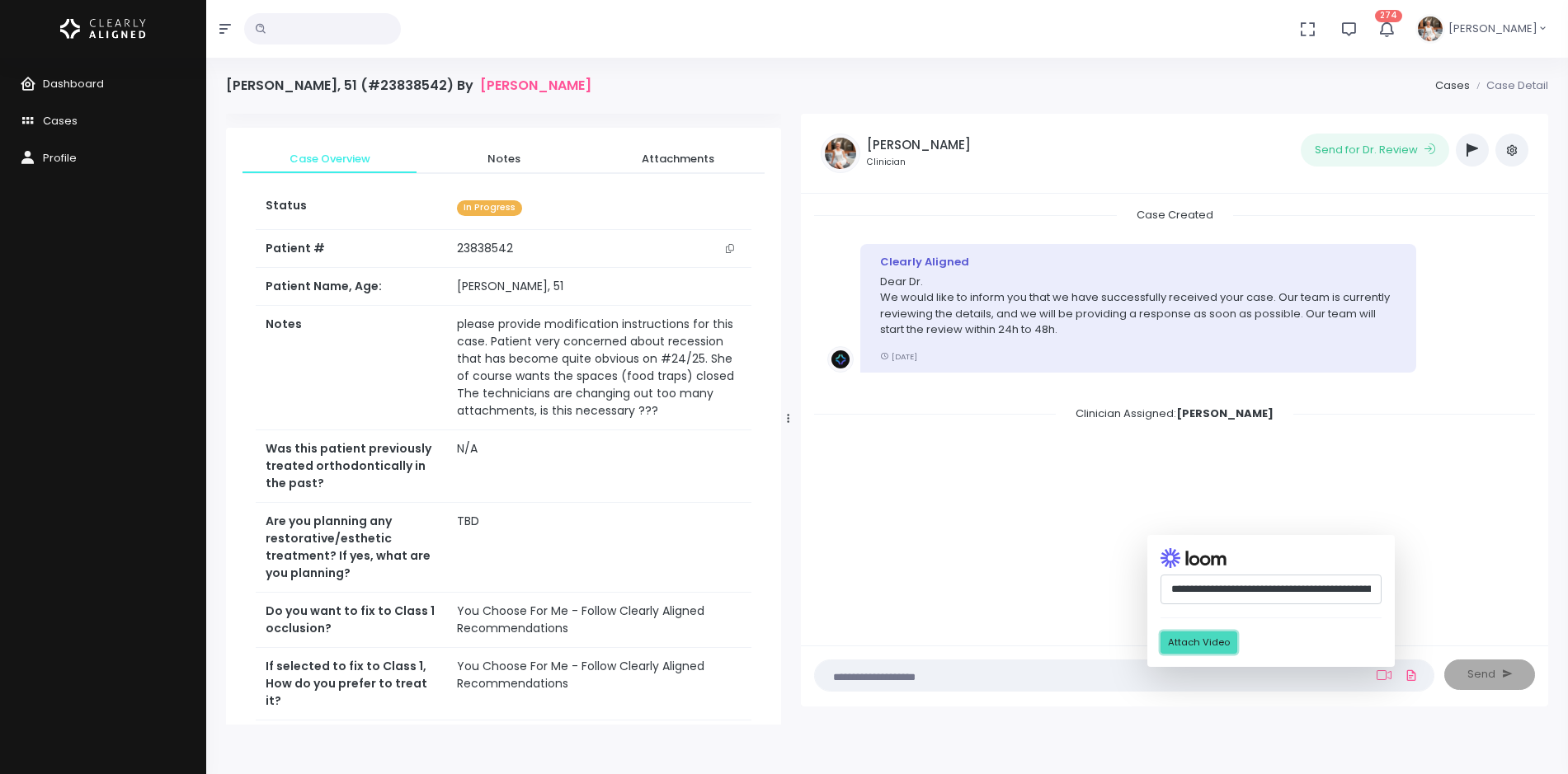
click at [1180, 638] on button "Attach Video" at bounding box center [1199, 643] width 77 height 23
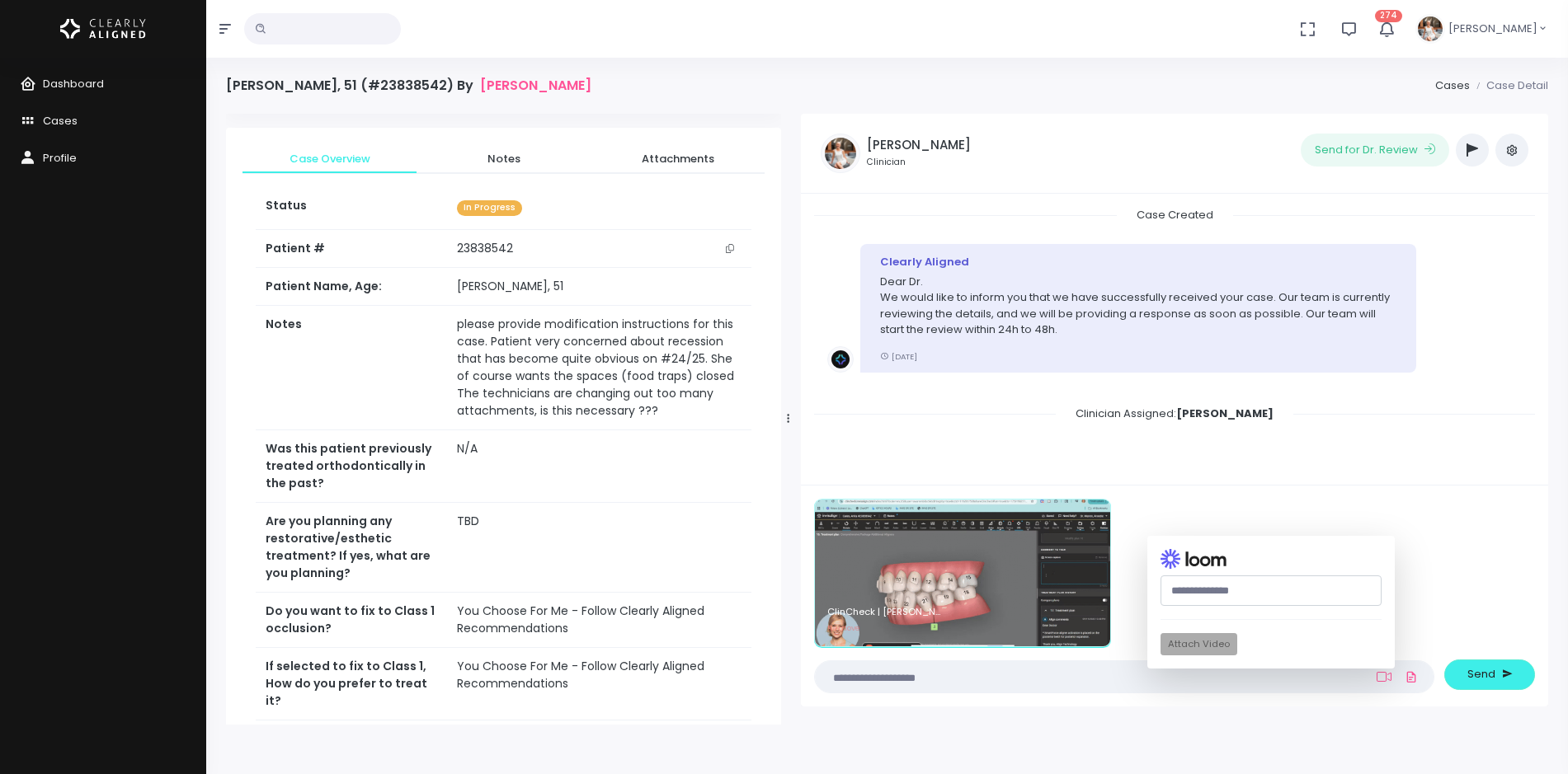
click at [987, 674] on textarea at bounding box center [1092, 676] width 534 height 18
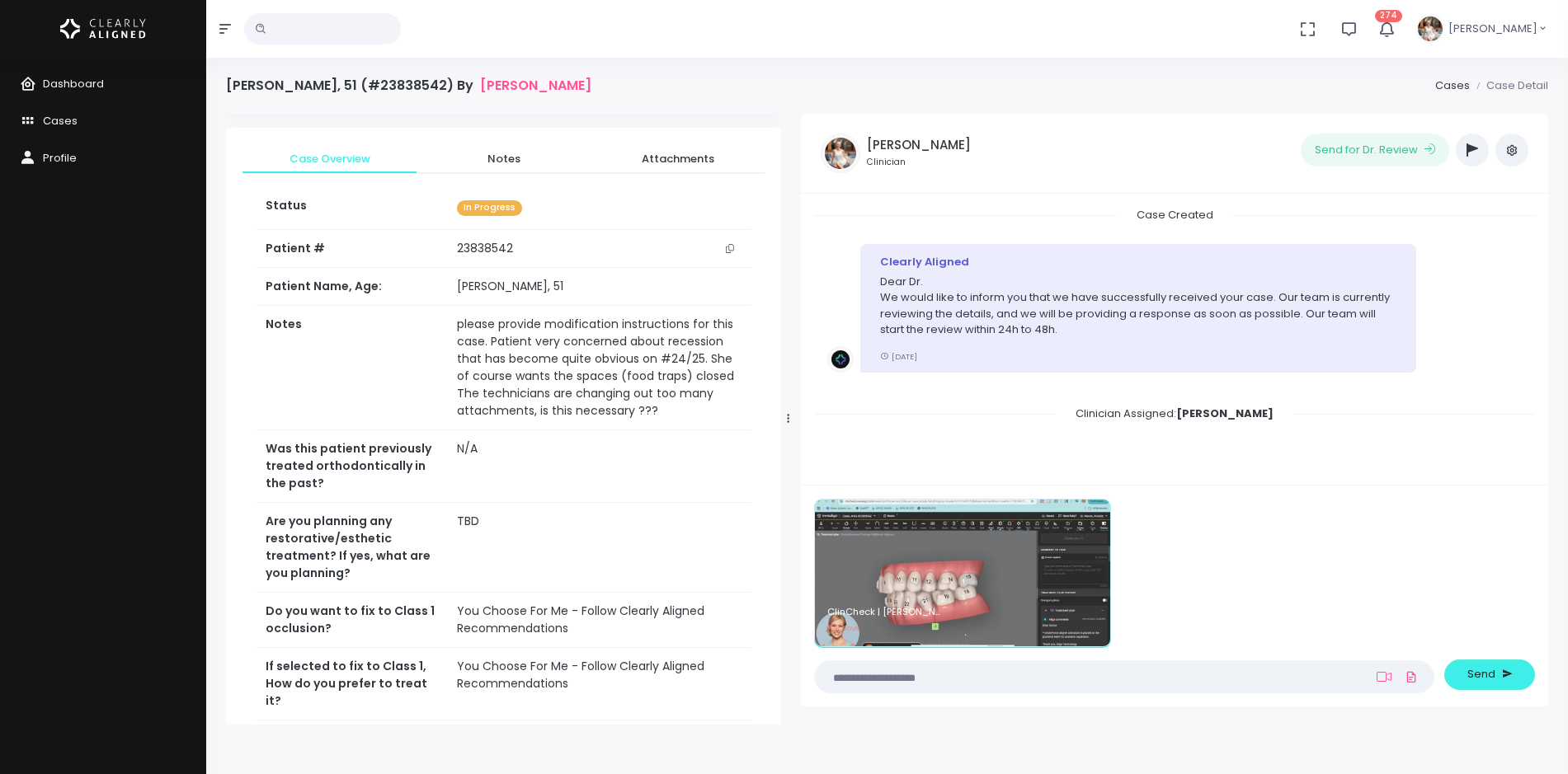
click at [987, 678] on textarea at bounding box center [1092, 676] width 534 height 18
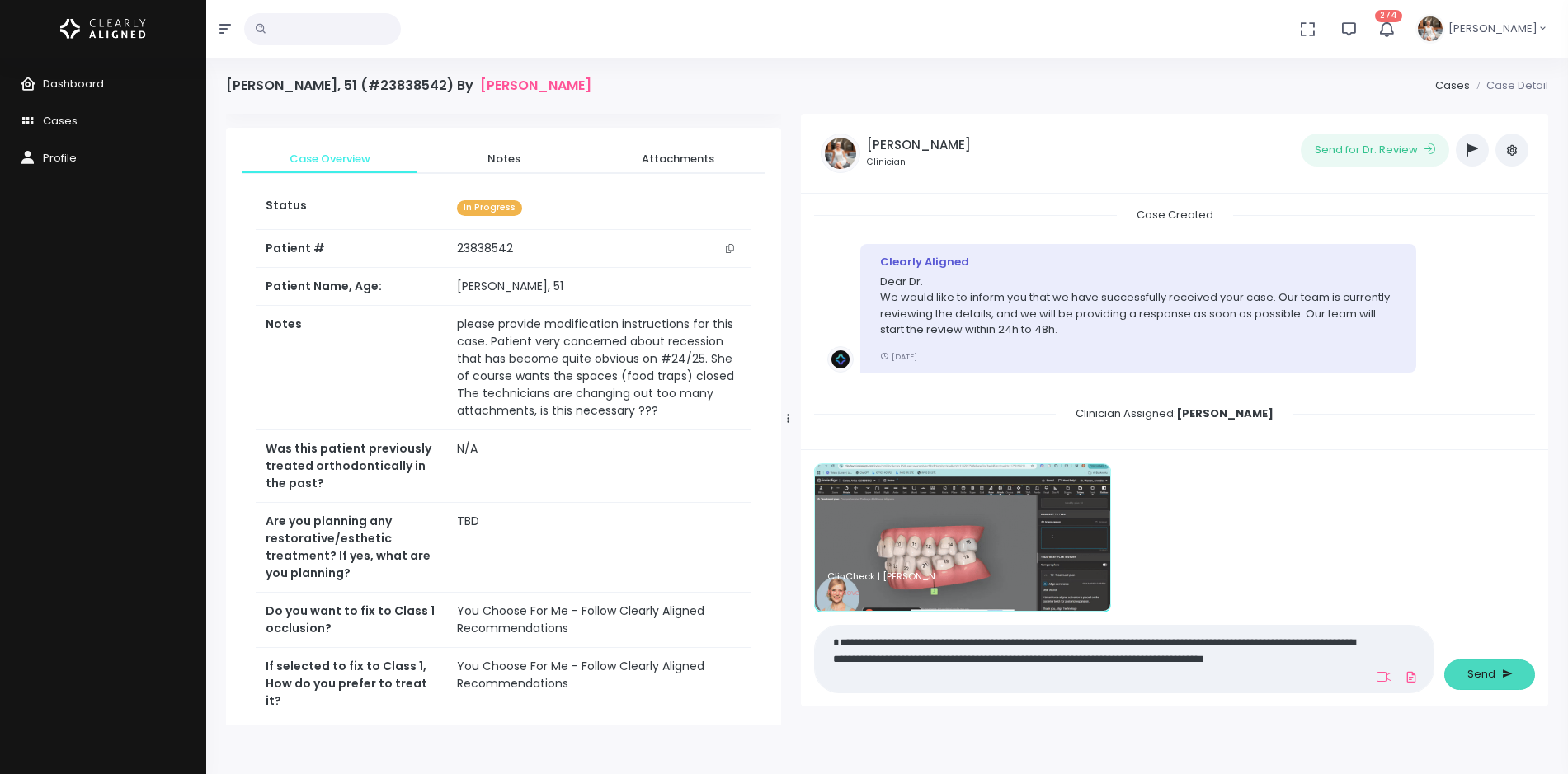
type textarea "**********"
click at [1484, 680] on span "Send" at bounding box center [1482, 674] width 28 height 17
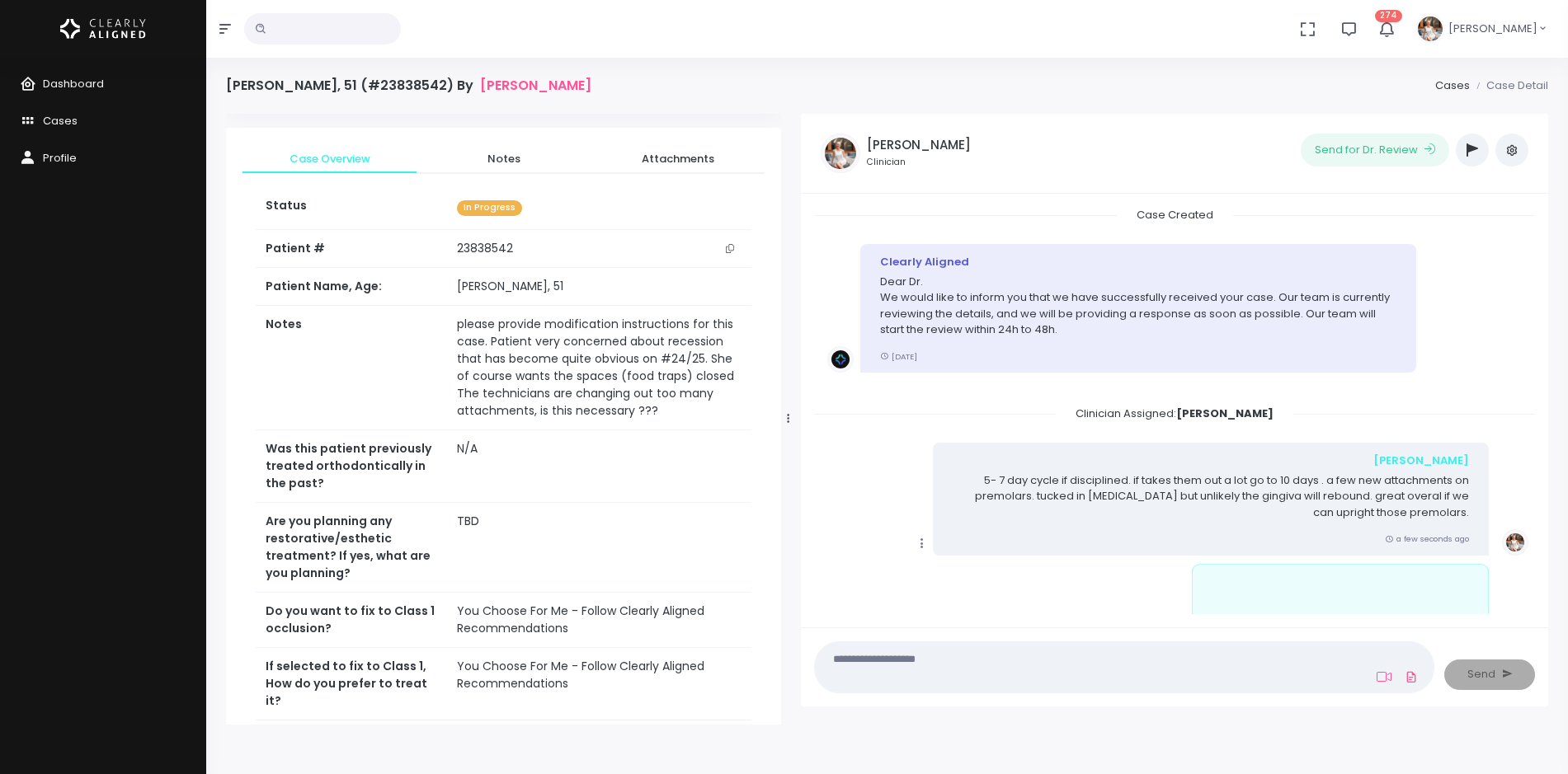
click at [917, 545] on icon at bounding box center [922, 543] width 15 height 15
click at [986, 418] on link "Mark as Video Review" at bounding box center [998, 419] width 172 height 25
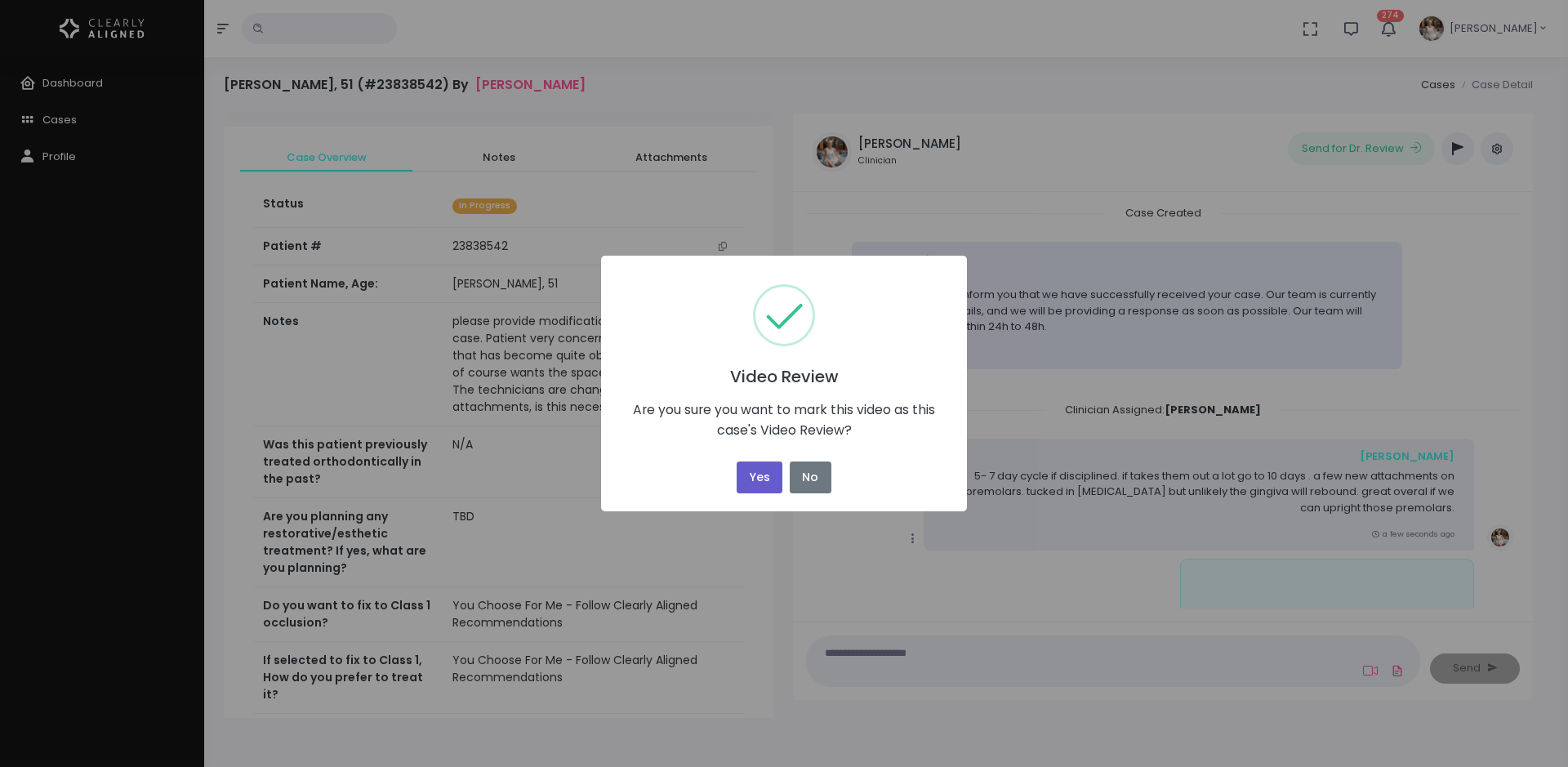
click at [768, 484] on button "Yes" at bounding box center [759, 477] width 46 height 32
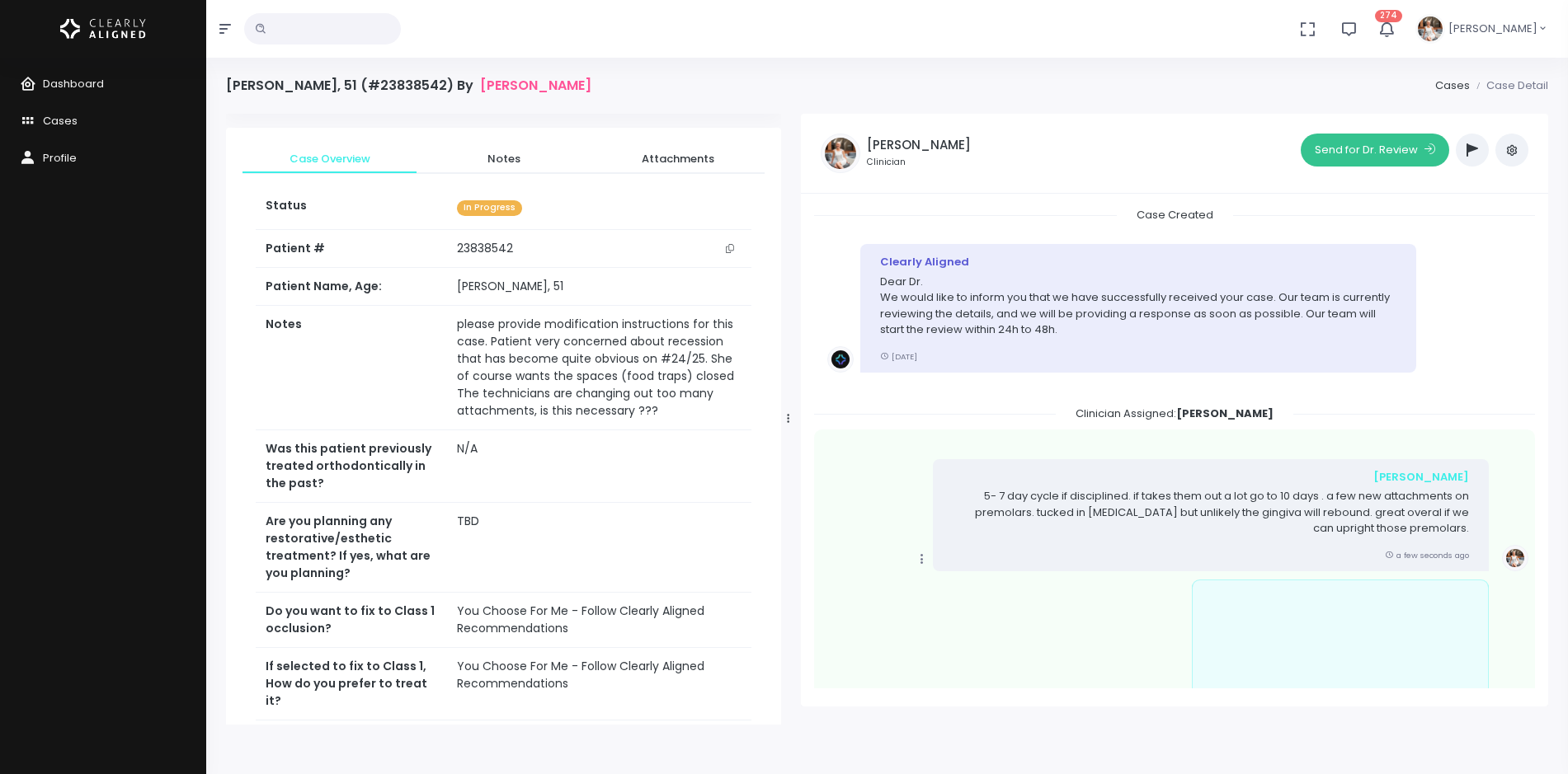
click at [1358, 151] on button "Send for Dr. Review" at bounding box center [1375, 150] width 148 height 33
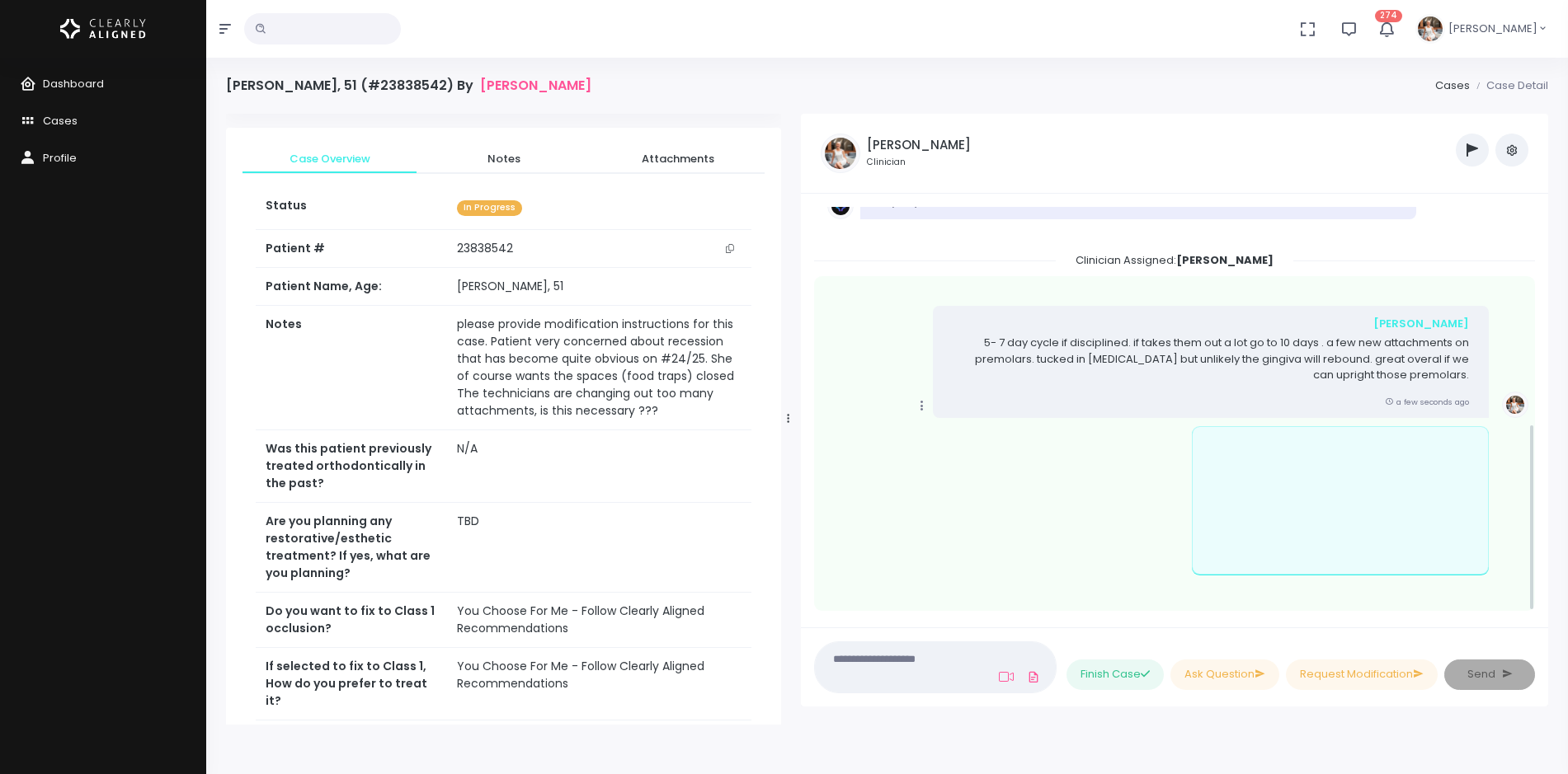
scroll to position [468, 0]
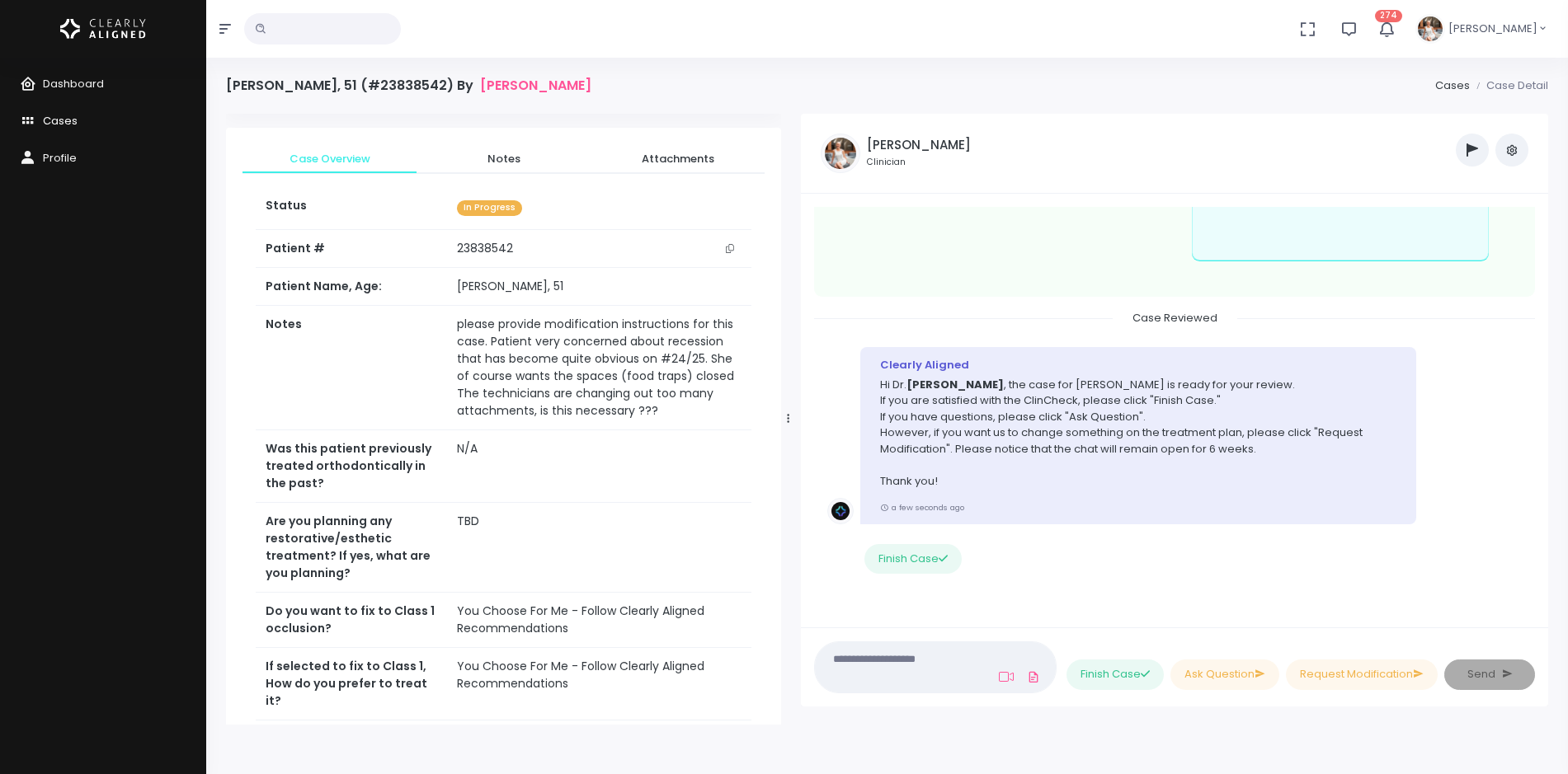
click at [68, 127] on span "Cases" at bounding box center [60, 120] width 35 height 16
